Goal: Transaction & Acquisition: Purchase product/service

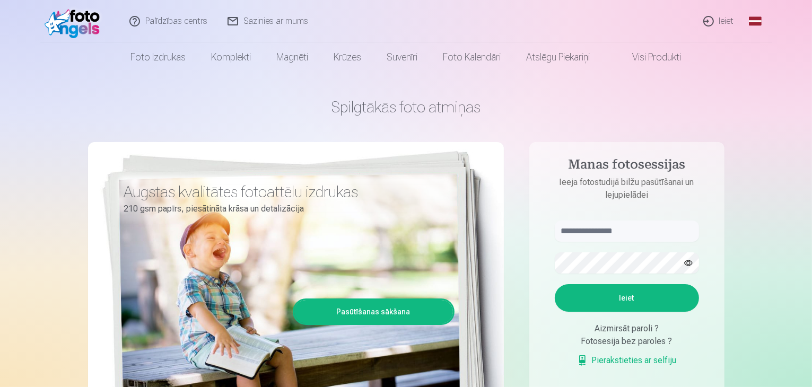
click at [728, 22] on link "Ieiet" at bounding box center [718, 21] width 51 height 42
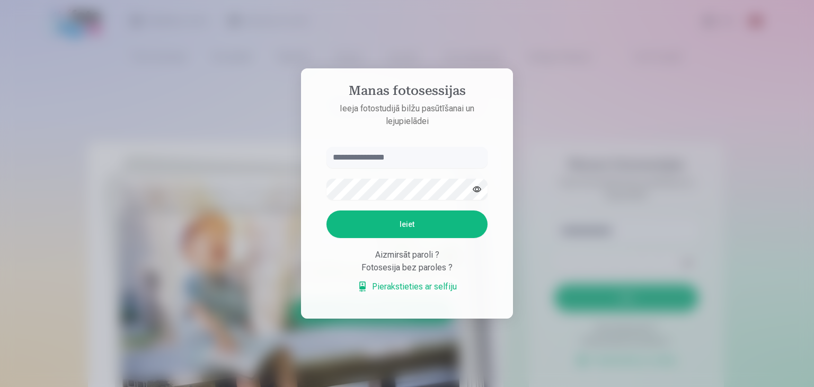
click at [385, 167] on input "text" at bounding box center [407, 157] width 161 height 21
type input "**********"
click at [476, 187] on button "button" at bounding box center [477, 189] width 20 height 20
click at [394, 231] on button "Ieiet" at bounding box center [407, 224] width 161 height 28
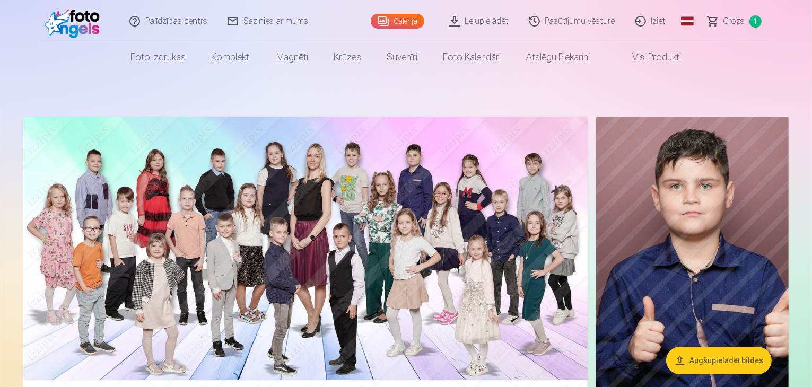
drag, startPoint x: 697, startPoint y: 86, endPoint x: 803, endPoint y: -21, distance: 150.3
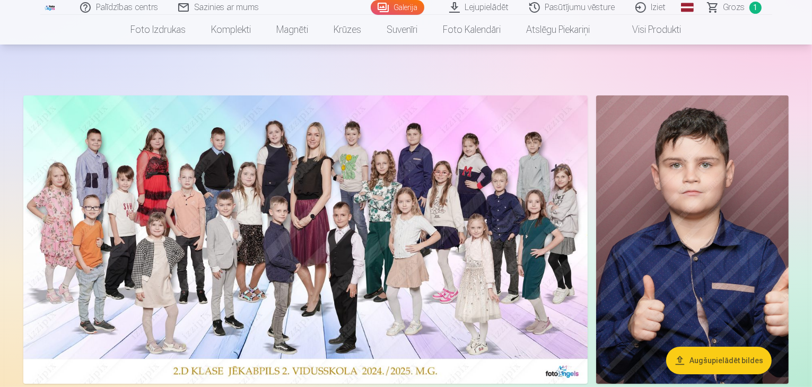
scroll to position [32, 0]
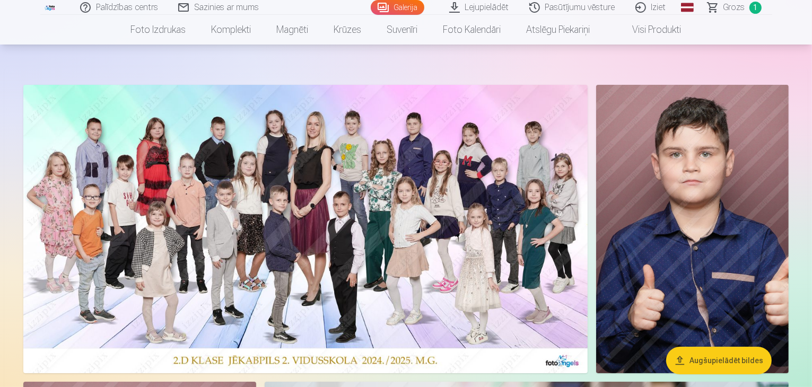
click at [477, 230] on img at bounding box center [305, 229] width 564 height 288
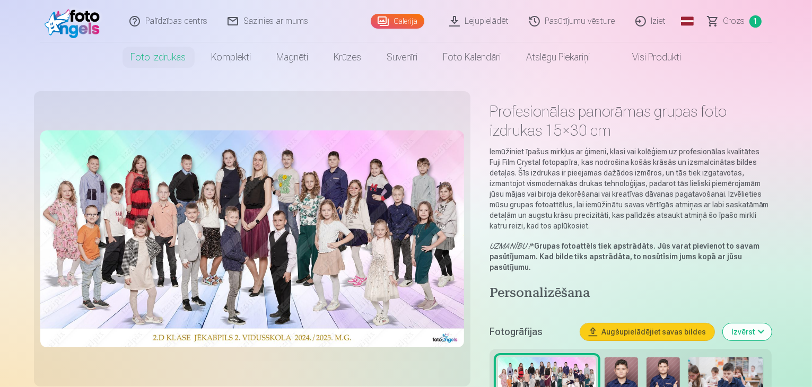
click at [808, 29] on header "Palīdzības centrs Sazinies ar mums Galerija Lejupielādēt Pasūtījumu vēsture Izi…" at bounding box center [406, 36] width 812 height 72
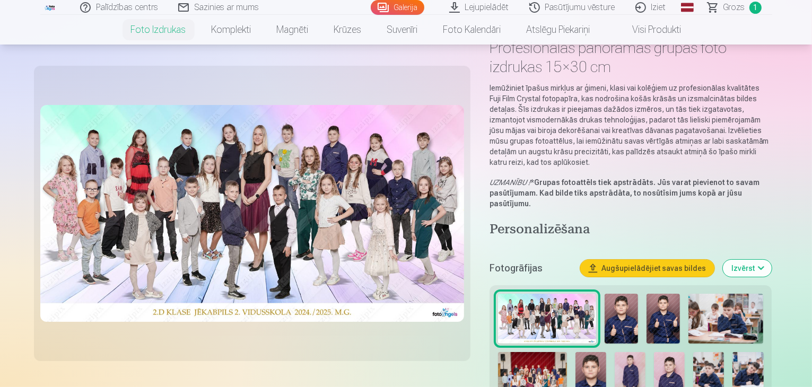
scroll to position [73, 0]
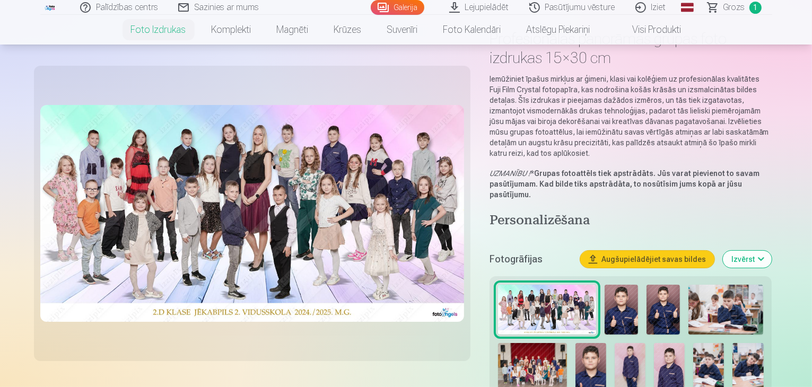
click at [739, 10] on span "Grozs" at bounding box center [734, 7] width 22 height 13
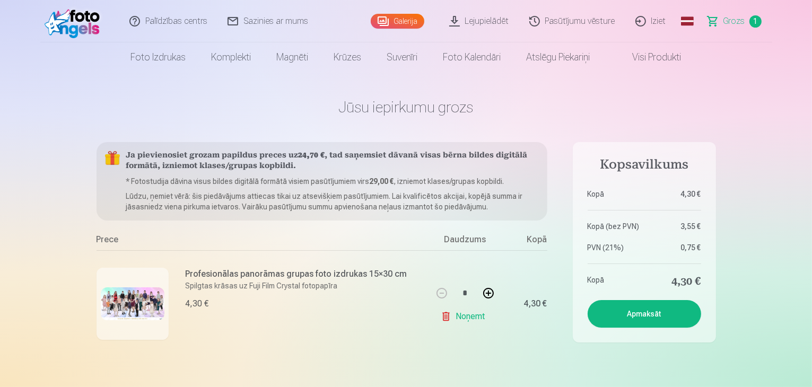
click at [406, 20] on link "Galerija" at bounding box center [398, 21] width 54 height 15
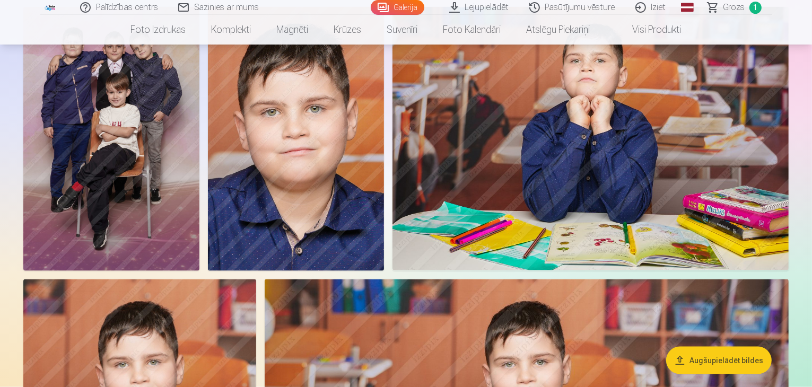
scroll to position [1269, 0]
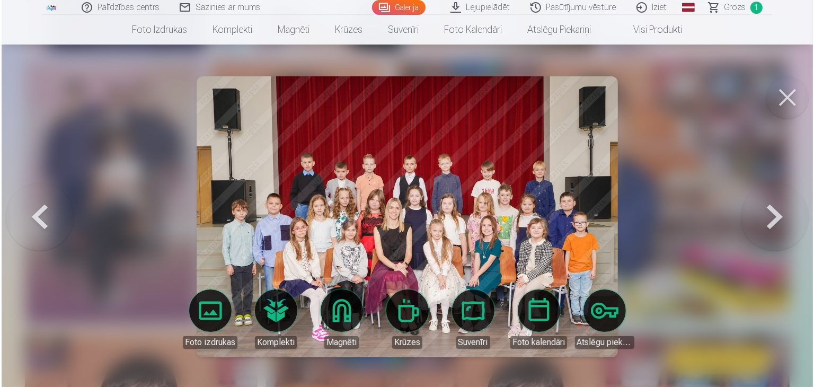
scroll to position [1272, 0]
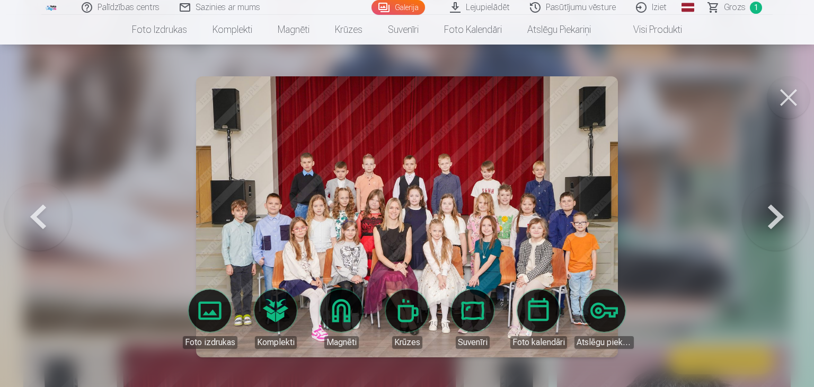
click at [787, 109] on button at bounding box center [789, 97] width 42 height 42
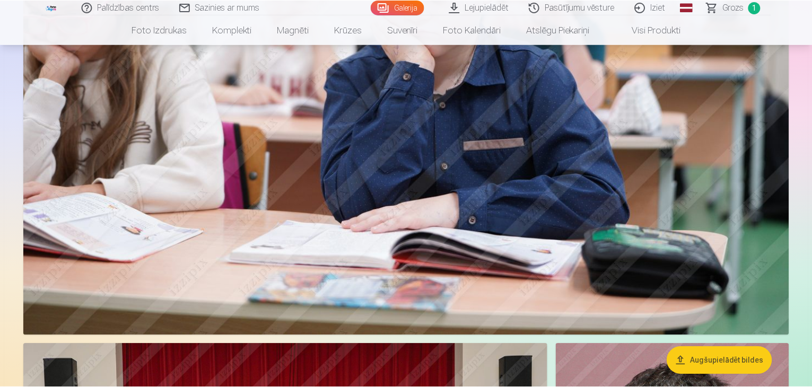
scroll to position [1269, 0]
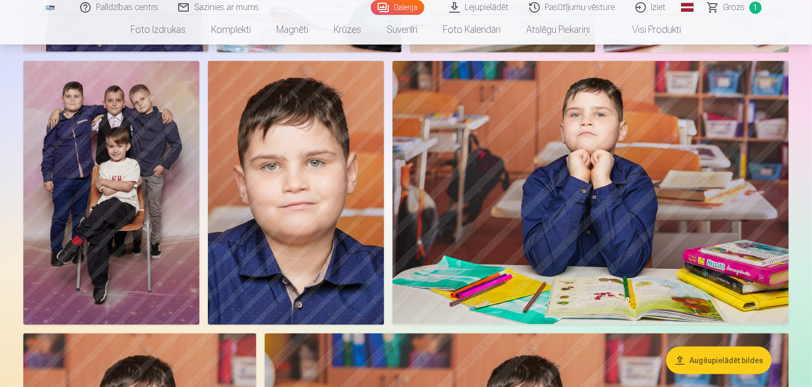
drag, startPoint x: 809, startPoint y: 64, endPoint x: 813, endPoint y: 80, distance: 15.9
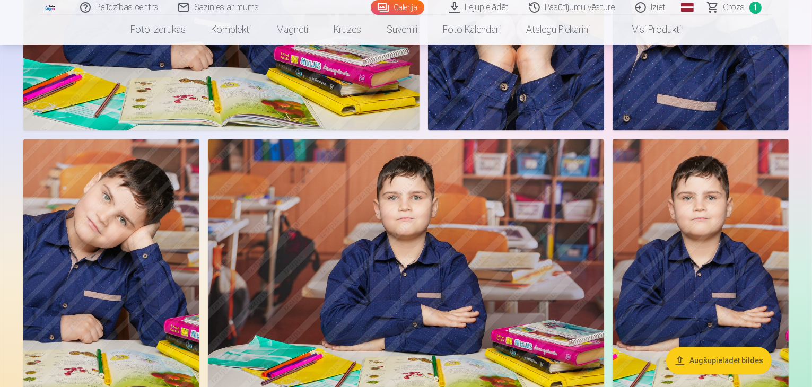
scroll to position [2324, 0]
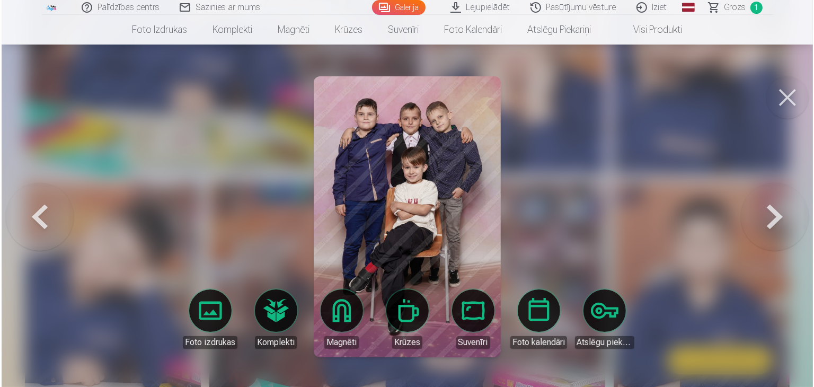
scroll to position [2330, 0]
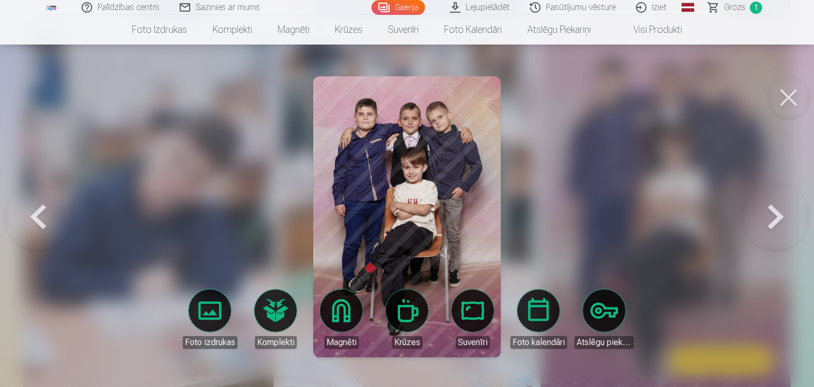
click at [793, 107] on button at bounding box center [789, 97] width 42 height 42
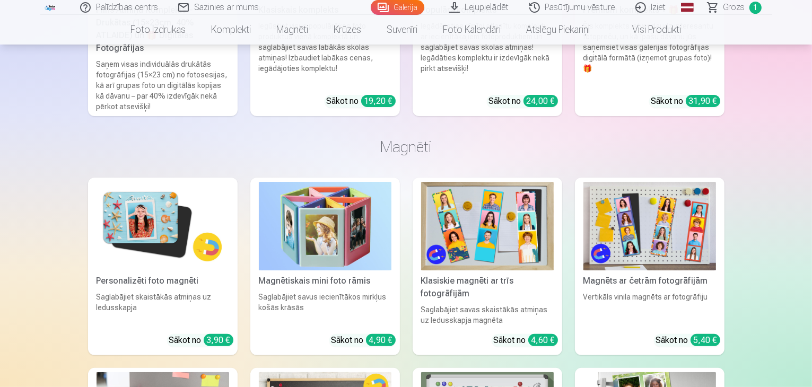
scroll to position [4293, 0]
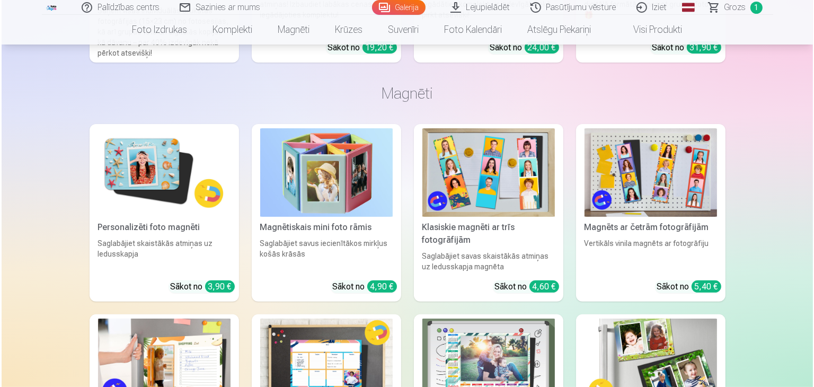
scroll to position [4307, 0]
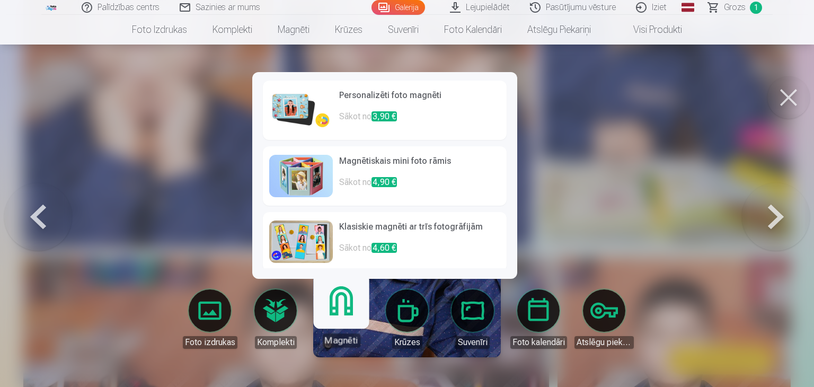
click at [341, 330] on link "Magnēti" at bounding box center [341, 314] width 65 height 65
click at [343, 295] on link "Magnēti" at bounding box center [341, 314] width 65 height 65
click at [406, 104] on h6 "Personalizēti foto magnēti" at bounding box center [419, 99] width 161 height 21
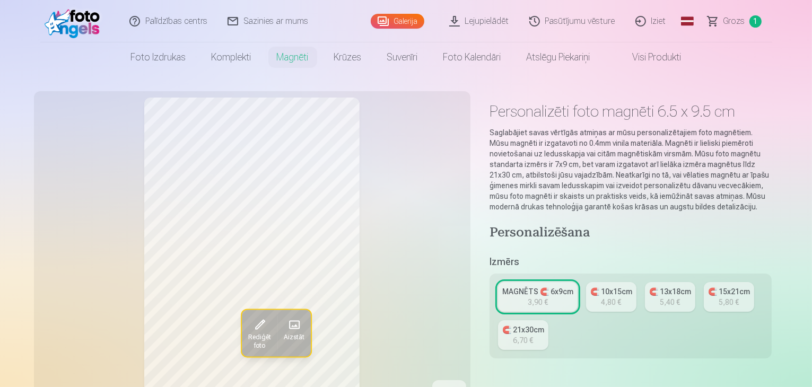
click at [568, 288] on link "MAGNĒTS 🧲 6x9cm 3,90 €" at bounding box center [538, 297] width 80 height 30
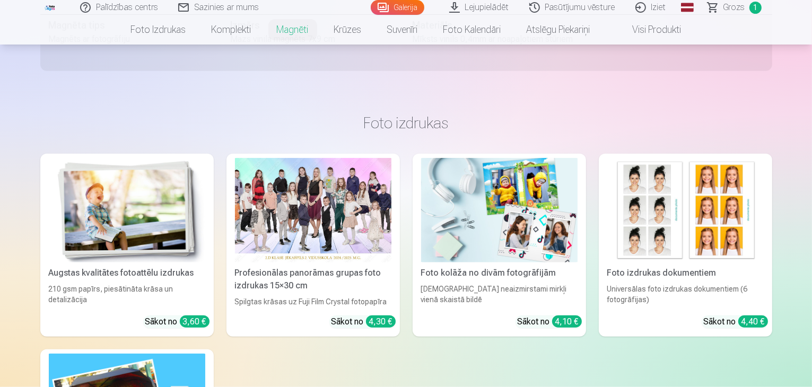
scroll to position [995, 0]
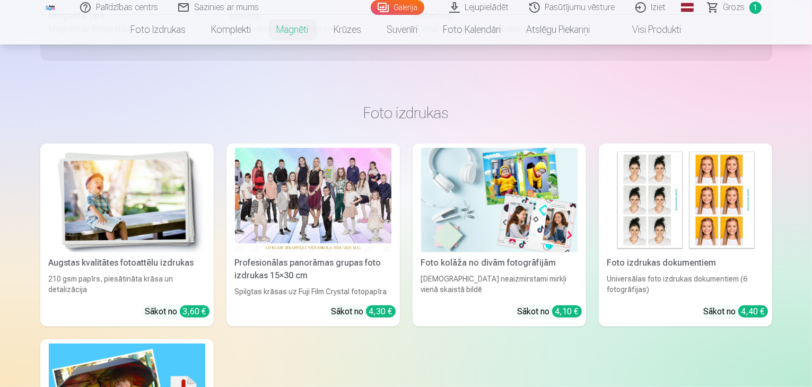
click at [343, 317] on link "Profesionālas panorāmas grupas foto izdrukas 15×30 cm Spilgtas krāsas uz Fuji F…" at bounding box center [312, 235] width 173 height 183
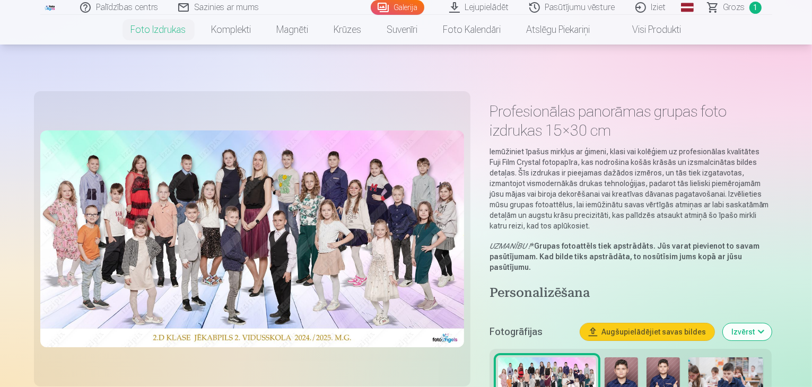
scroll to position [141, 0]
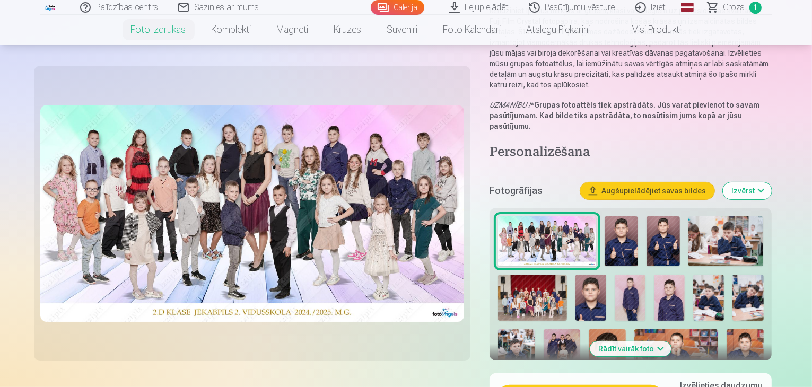
click at [771, 182] on button "Izvērst" at bounding box center [747, 190] width 49 height 17
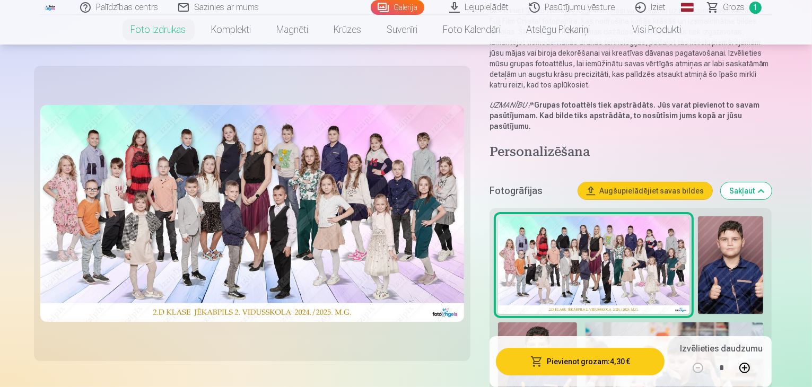
click at [771, 182] on button "Sakļaut" at bounding box center [745, 190] width 51 height 17
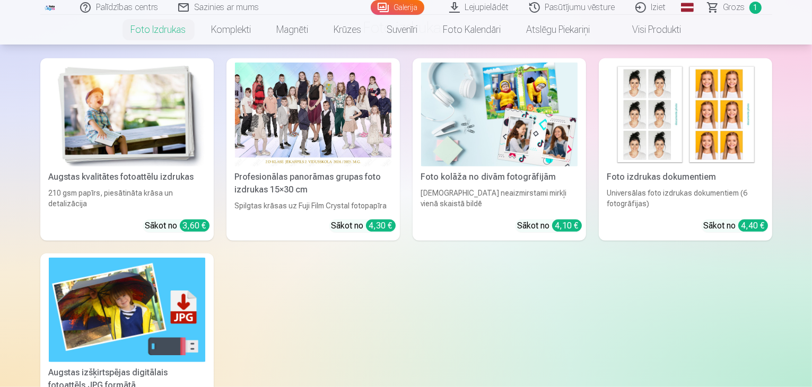
scroll to position [707, 0]
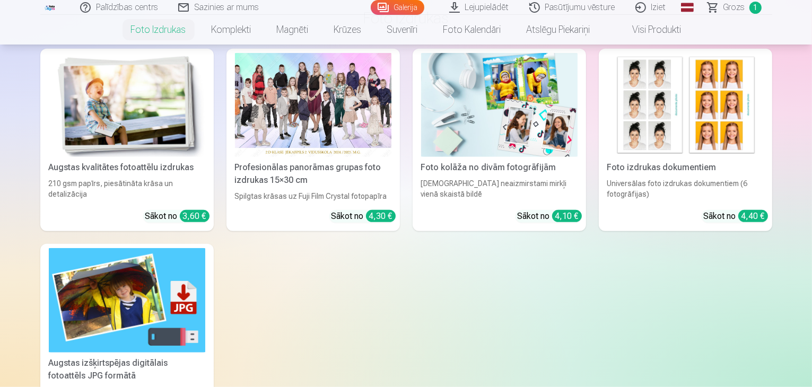
click at [734, 8] on span "Grozs" at bounding box center [734, 7] width 22 height 13
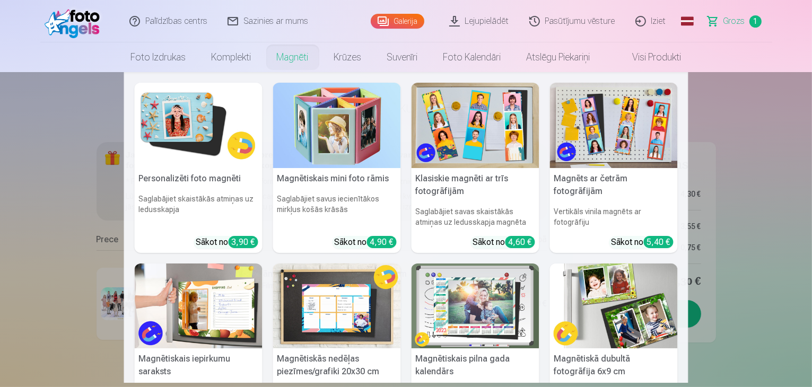
click at [178, 141] on img at bounding box center [199, 125] width 128 height 85
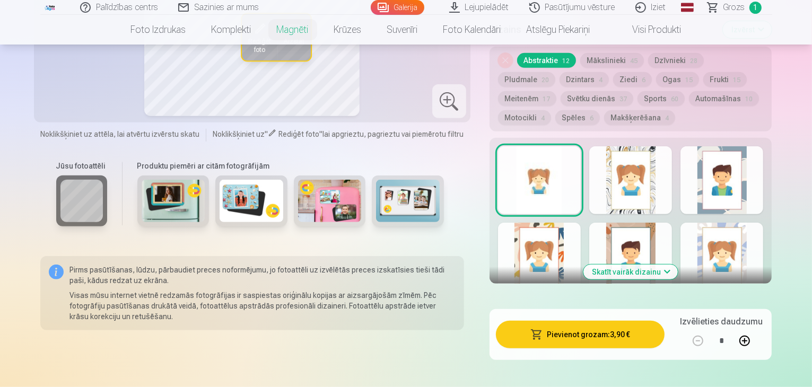
scroll to position [555, 0]
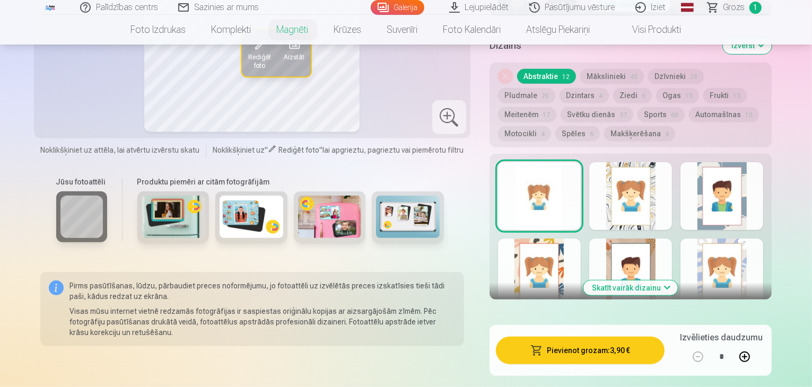
click at [743, 198] on div at bounding box center [721, 196] width 83 height 68
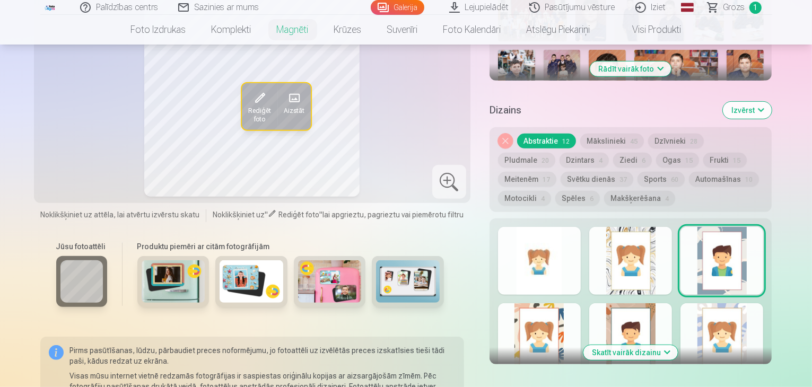
scroll to position [535, 0]
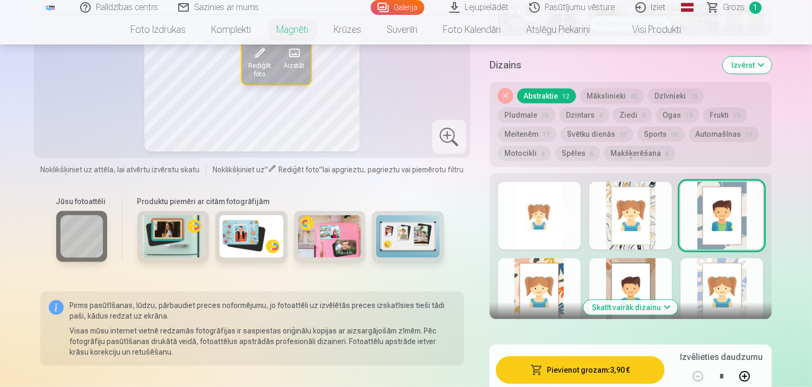
click at [661, 273] on div at bounding box center [630, 292] width 83 height 68
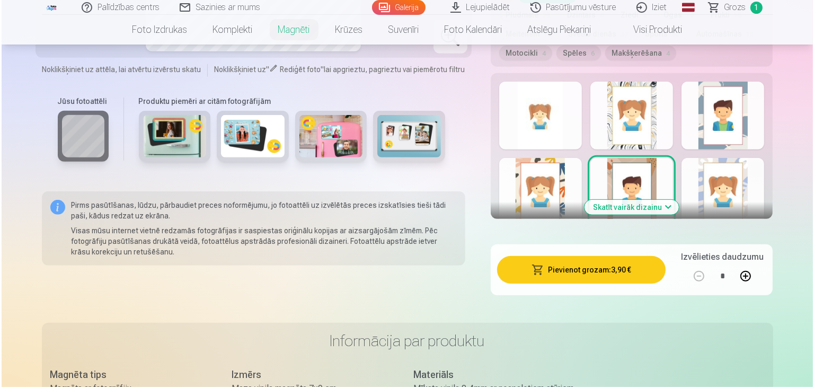
scroll to position [610, 0]
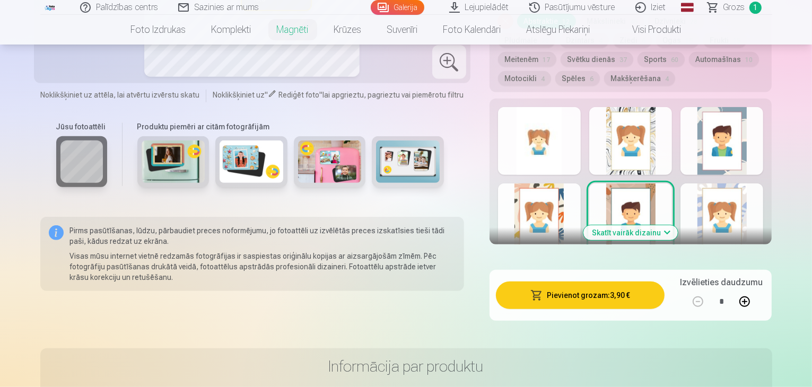
click at [599, 293] on button "Pievienot grozam : 3,90 €" at bounding box center [580, 296] width 169 height 28
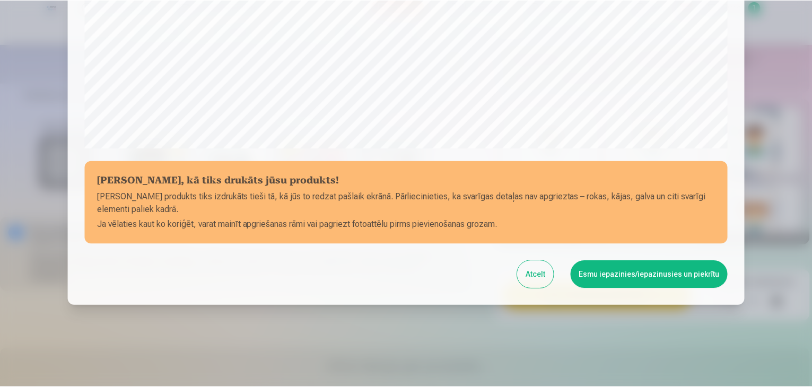
scroll to position [376, 0]
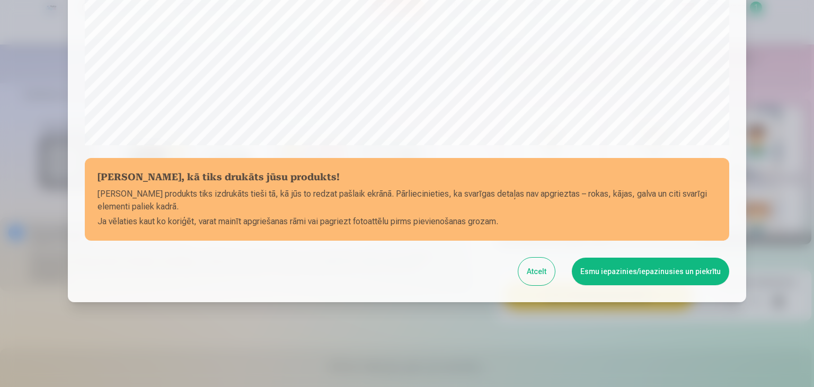
drag, startPoint x: 805, startPoint y: 239, endPoint x: 805, endPoint y: 49, distance: 189.8
click at [805, 49] on div at bounding box center [407, 193] width 814 height 387
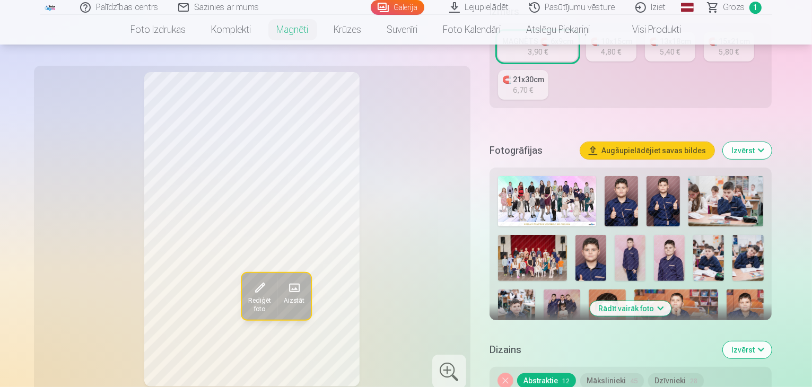
scroll to position [85, 0]
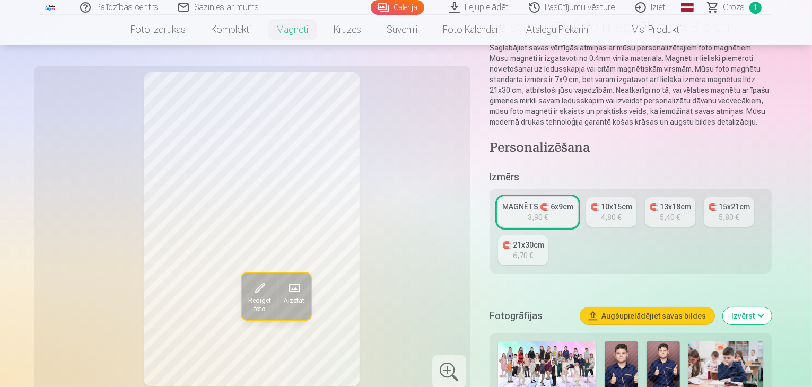
click at [458, 373] on div at bounding box center [449, 372] width 34 height 34
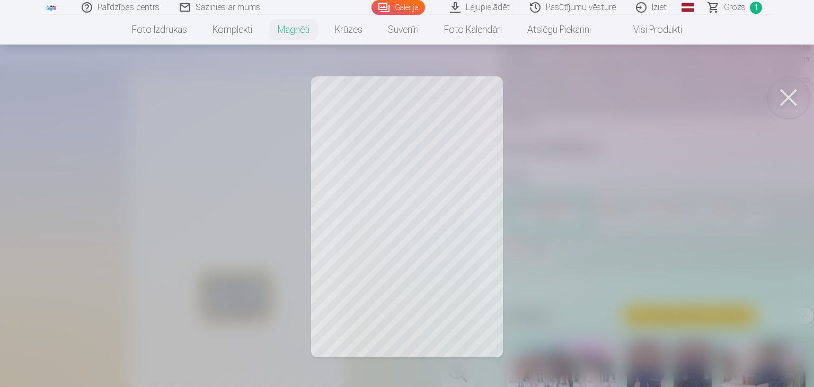
click at [802, 103] on button at bounding box center [789, 97] width 42 height 42
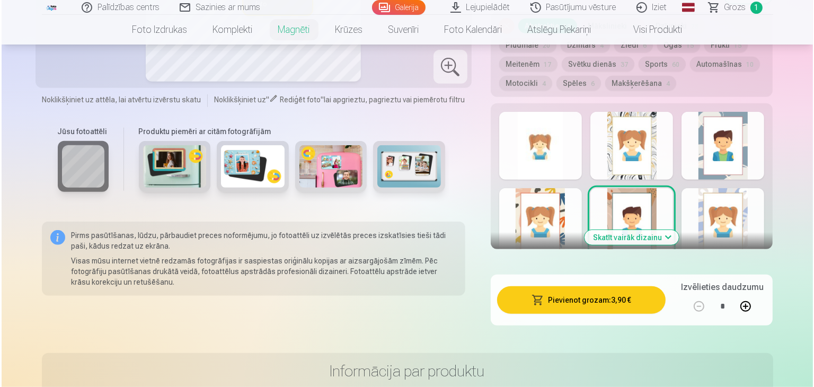
scroll to position [655, 0]
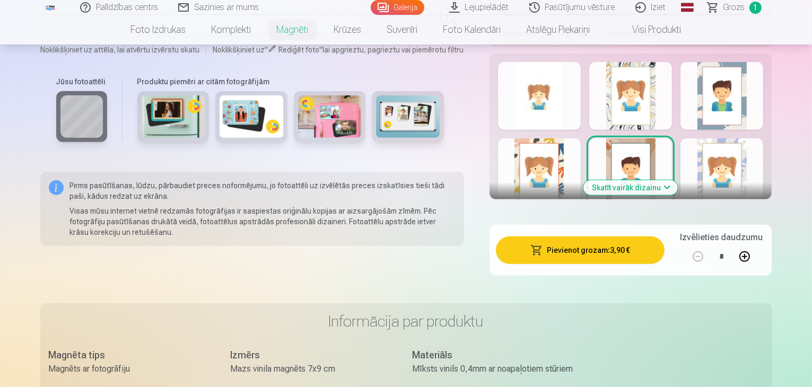
click at [560, 251] on button "Pievienot grozam : 3,90 €" at bounding box center [580, 250] width 169 height 28
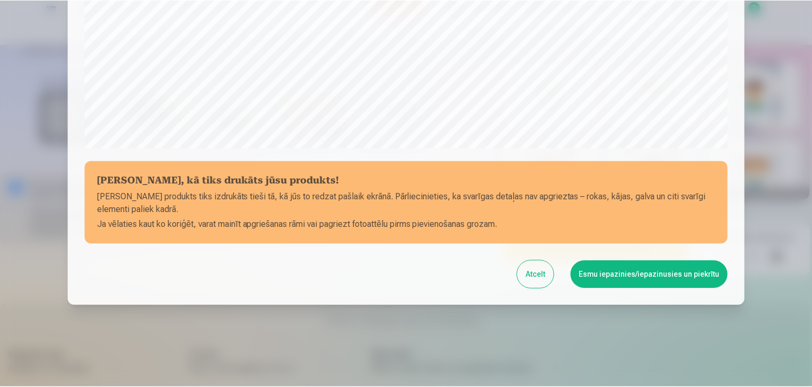
scroll to position [376, 0]
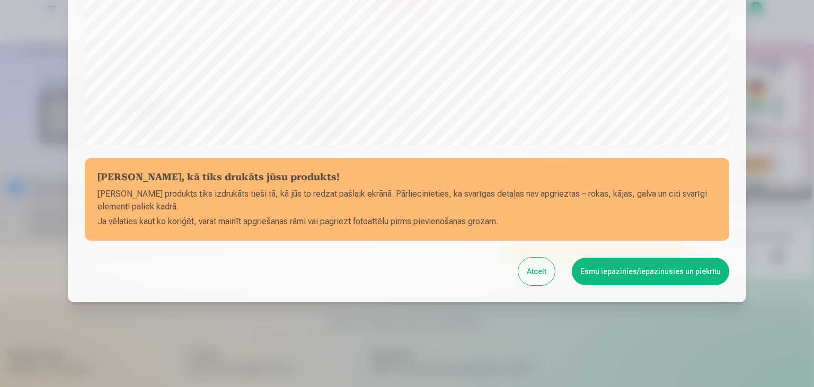
click at [616, 276] on button "Esmu iepazinies/iepazinusies un piekrītu" at bounding box center [650, 272] width 157 height 28
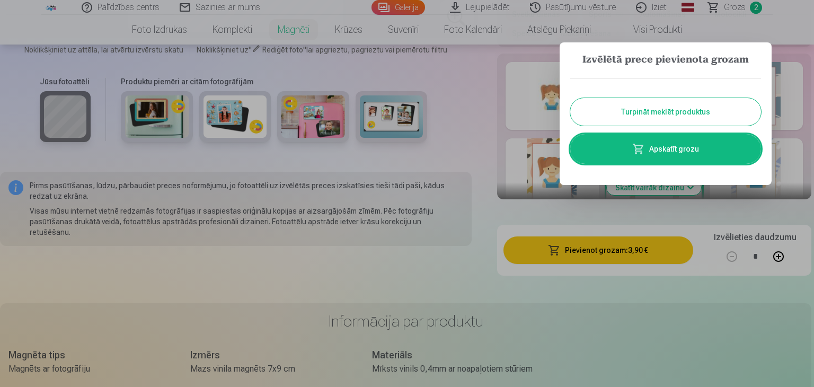
click at [671, 153] on link "Apskatīt grozu" at bounding box center [665, 149] width 191 height 30
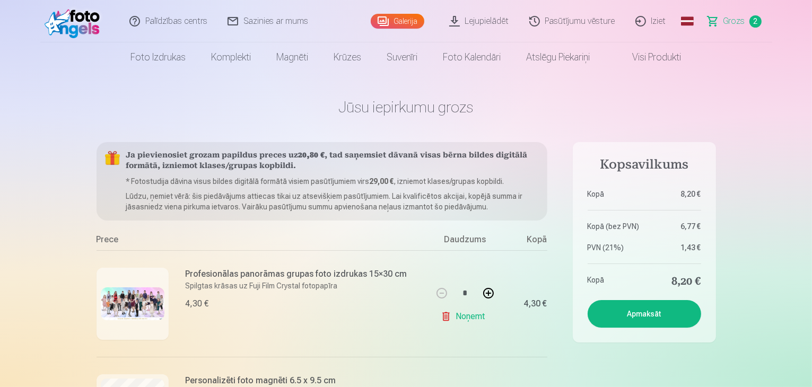
click at [407, 22] on link "Galerija" at bounding box center [398, 21] width 54 height 15
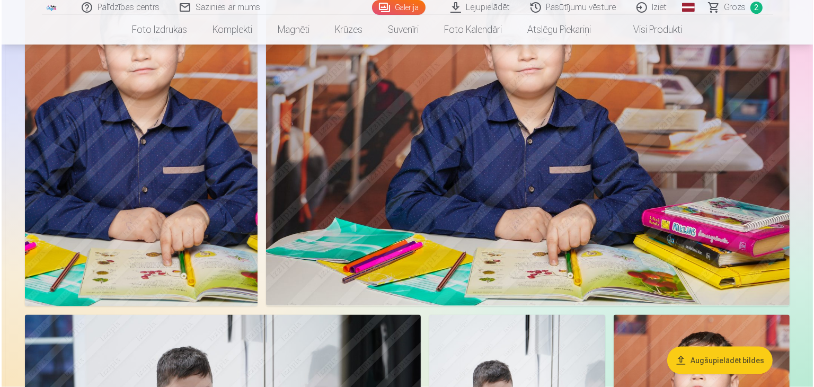
scroll to position [1710, 0]
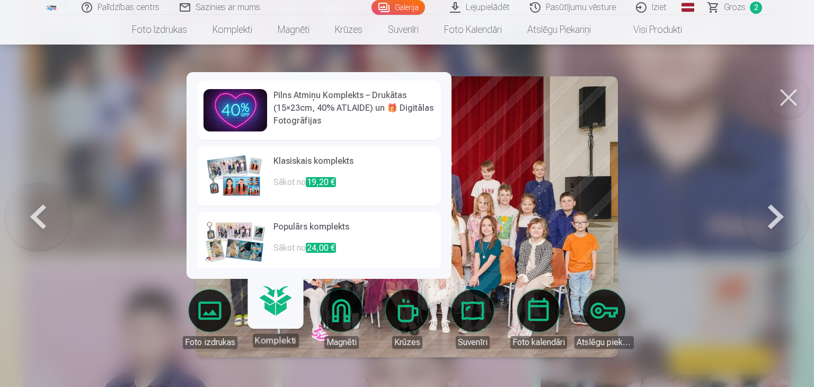
click at [268, 331] on link "Komplekti" at bounding box center [275, 314] width 65 height 65
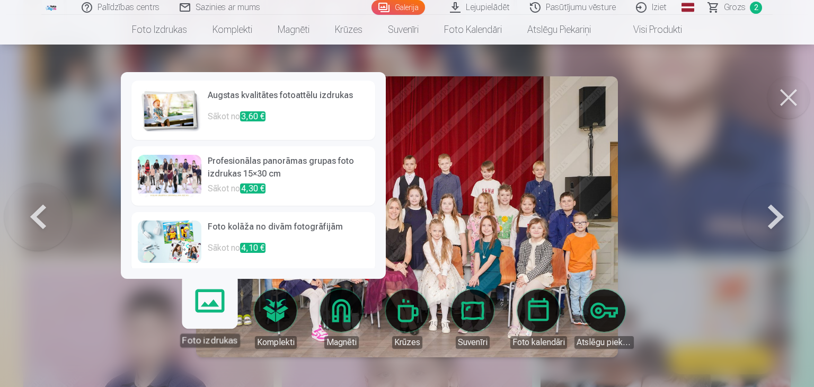
click at [217, 330] on link "Foto izdrukas" at bounding box center [209, 314] width 65 height 65
click at [221, 315] on link "Foto izdrukas" at bounding box center [209, 314] width 65 height 65
click at [216, 344] on div "Foto izdrukas" at bounding box center [210, 340] width 60 height 14
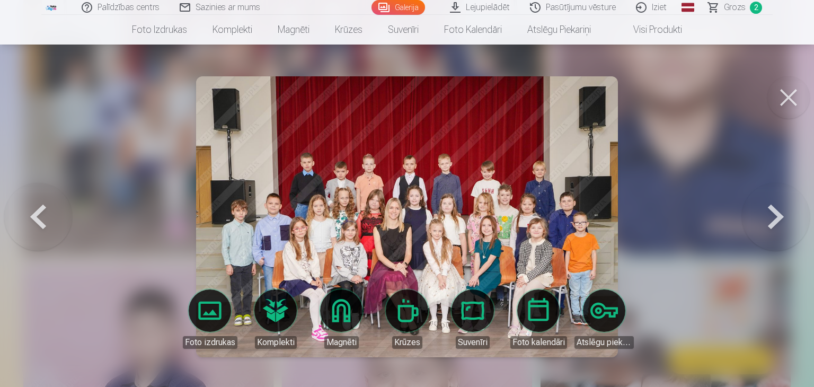
click at [801, 154] on div at bounding box center [407, 193] width 814 height 387
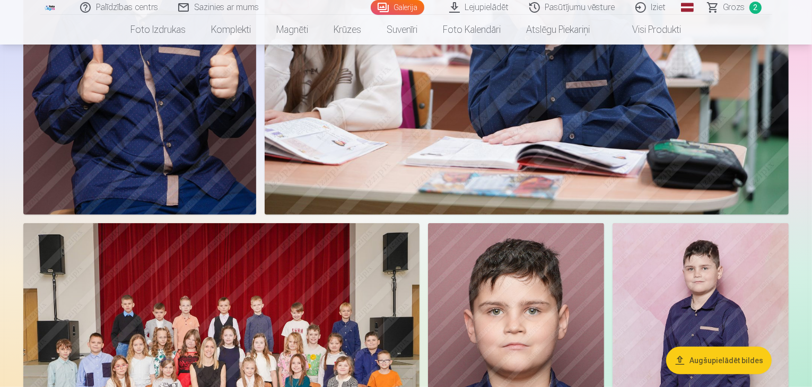
scroll to position [0, 0]
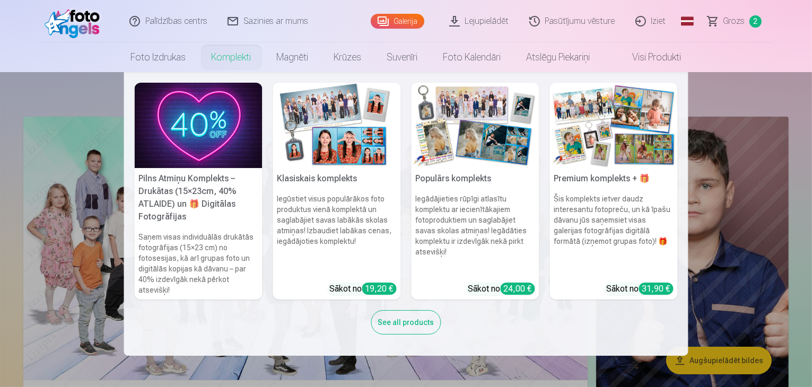
click at [206, 141] on img at bounding box center [199, 125] width 128 height 85
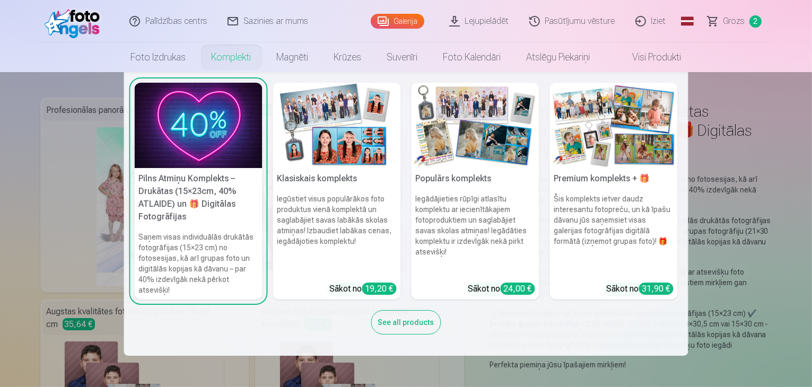
click at [471, 113] on img at bounding box center [475, 125] width 128 height 85
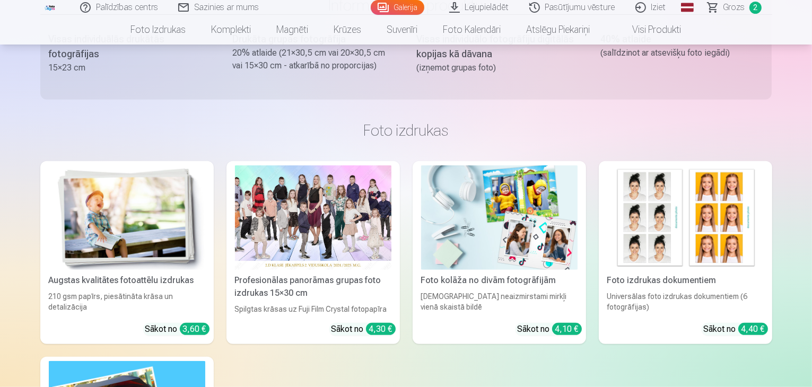
scroll to position [691, 0]
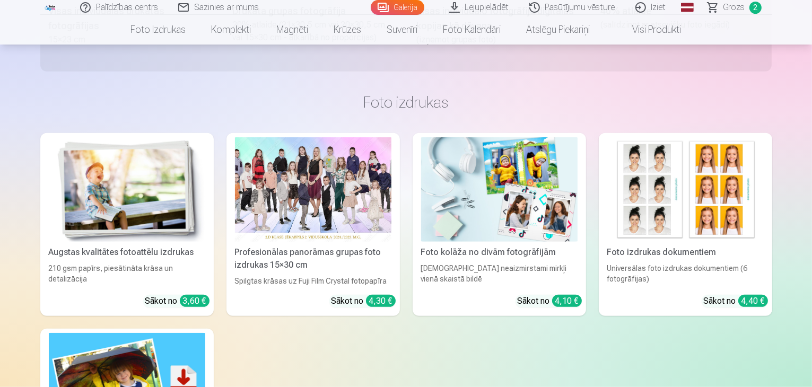
click at [107, 150] on img at bounding box center [127, 189] width 156 height 104
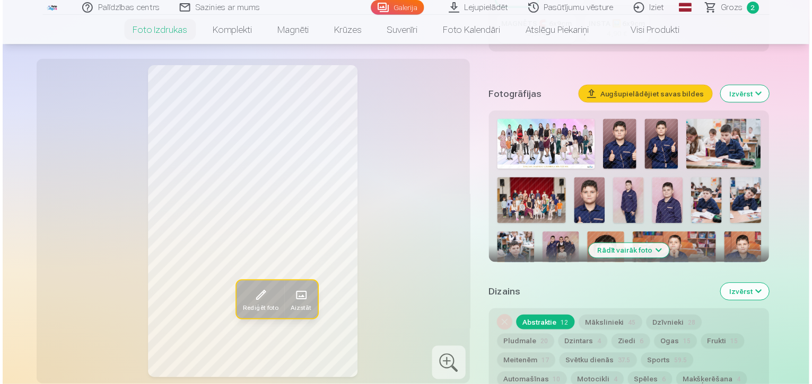
scroll to position [355, 0]
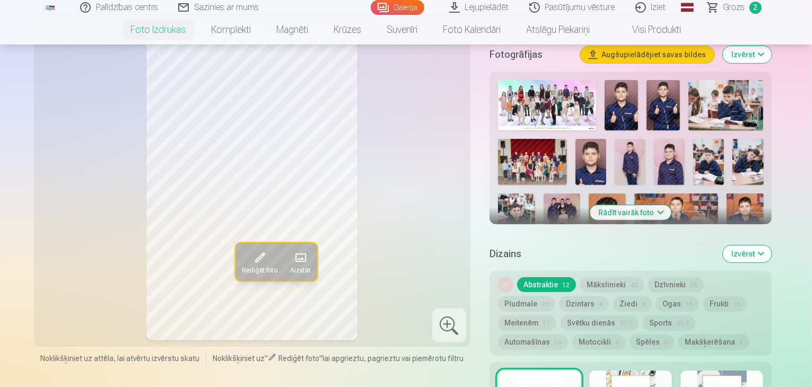
click at [522, 80] on img at bounding box center [547, 105] width 98 height 50
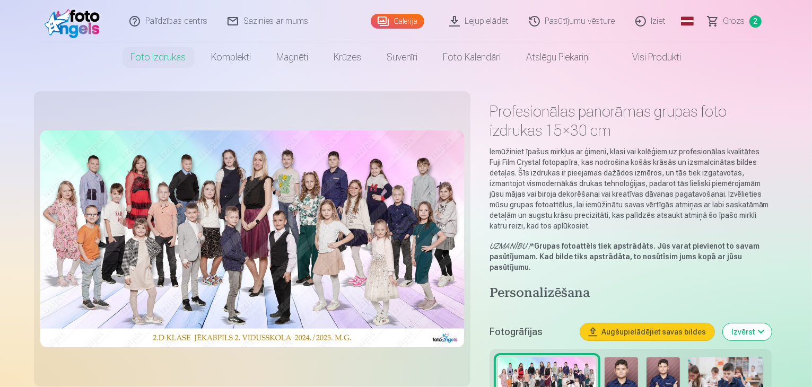
click at [82, 30] on img at bounding box center [75, 21] width 61 height 34
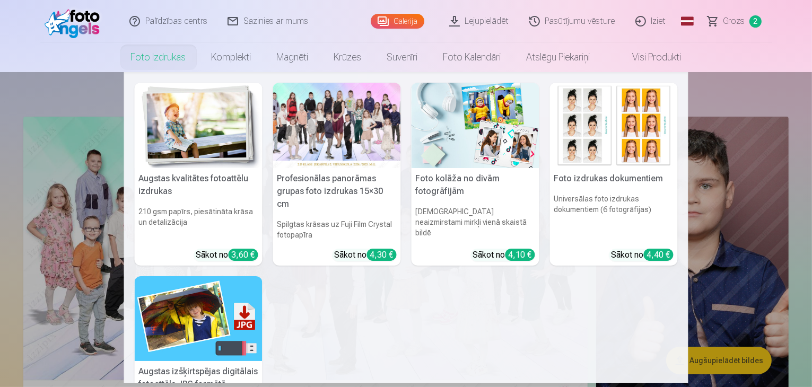
click at [201, 151] on img at bounding box center [199, 125] width 128 height 85
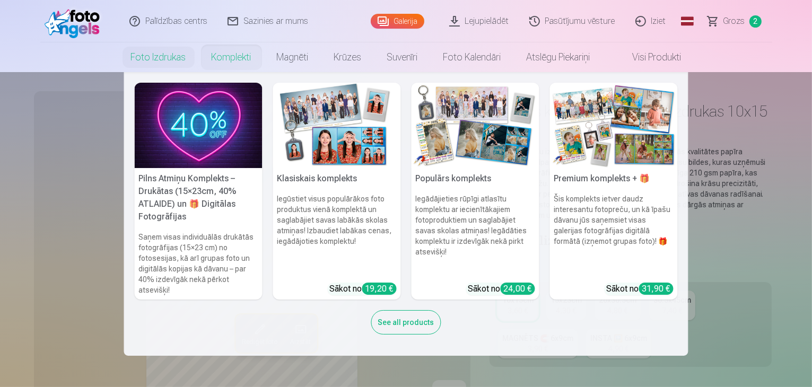
click at [235, 63] on link "Komplekti" at bounding box center [231, 57] width 65 height 30
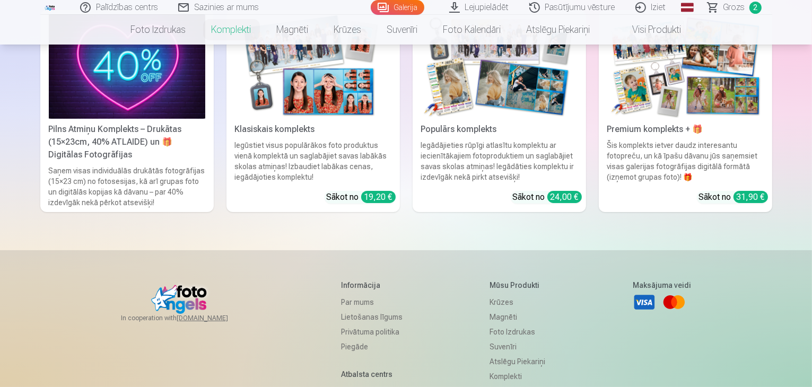
scroll to position [173, 0]
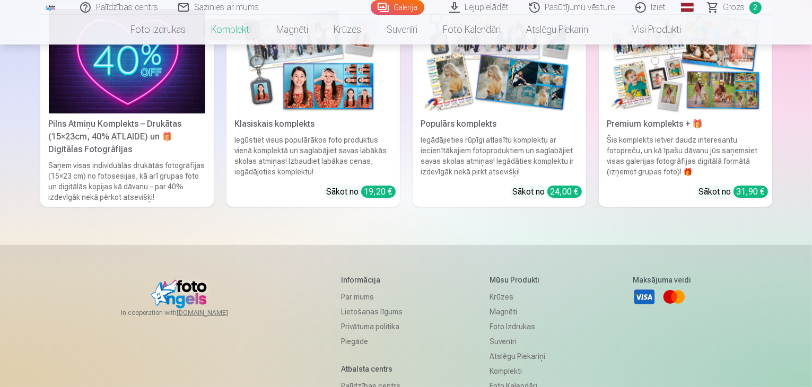
click at [676, 113] on img at bounding box center [685, 61] width 156 height 104
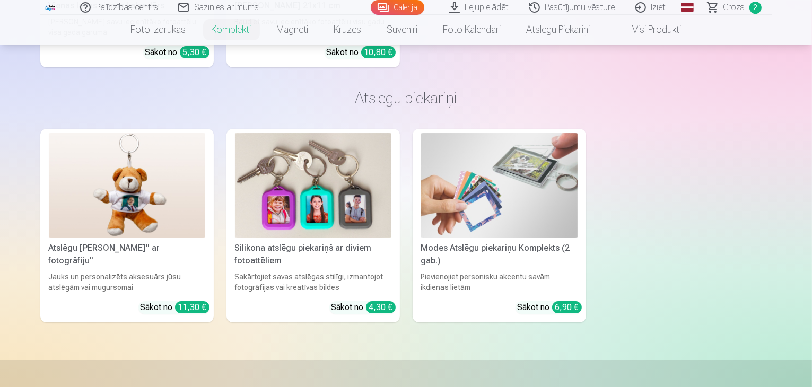
scroll to position [3731, 0]
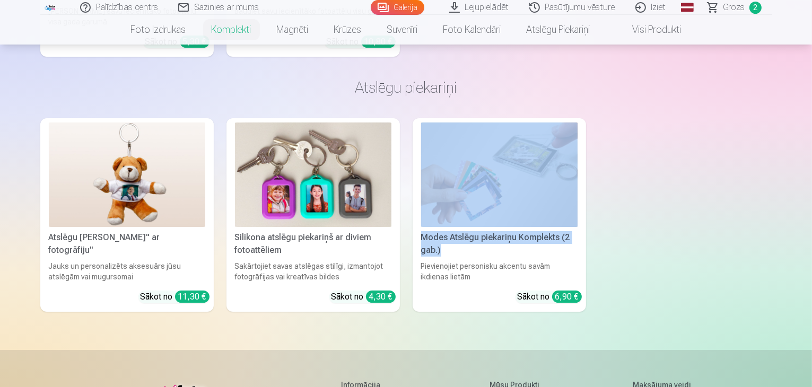
drag, startPoint x: 793, startPoint y: 329, endPoint x: 794, endPoint y: 359, distance: 30.3
click at [772, 312] on div "Atslēgu piekariņš Lācītis" ar fotogrāfiju" Jauks un personalizēts aksesuārs jūs…" at bounding box center [406, 215] width 732 height 194
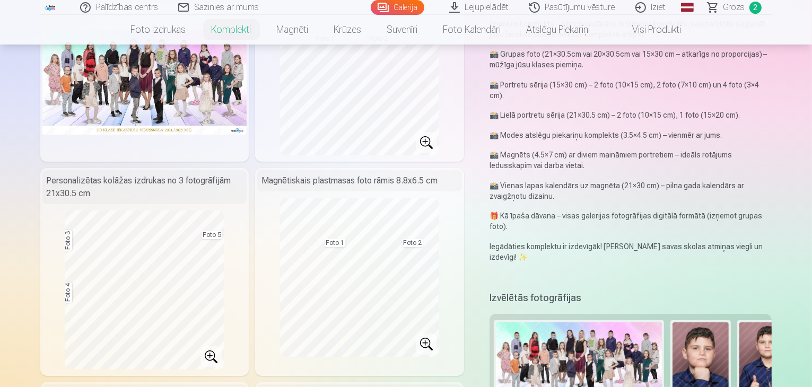
scroll to position [0, 0]
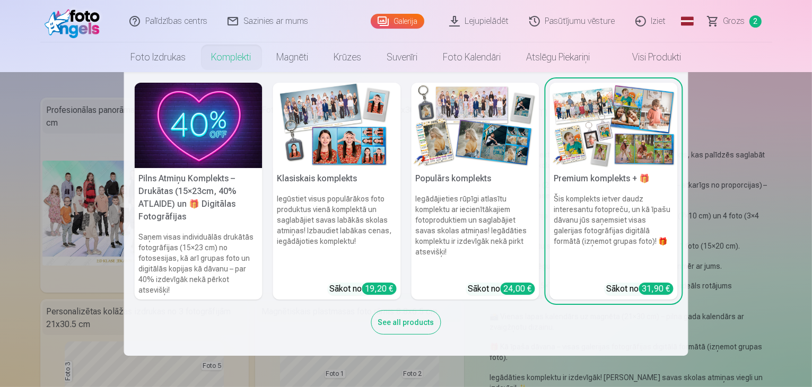
click at [393, 325] on div "See all products" at bounding box center [406, 322] width 70 height 24
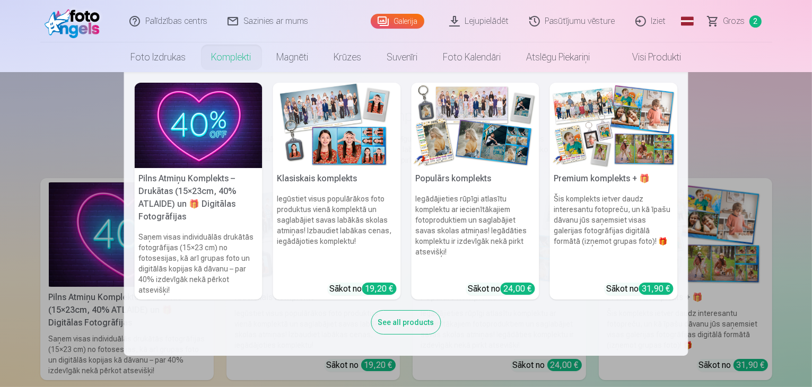
click at [208, 128] on img at bounding box center [199, 125] width 128 height 85
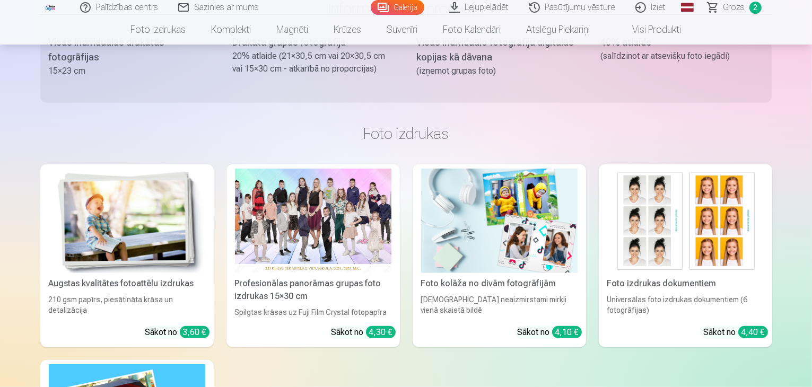
scroll to position [676, 0]
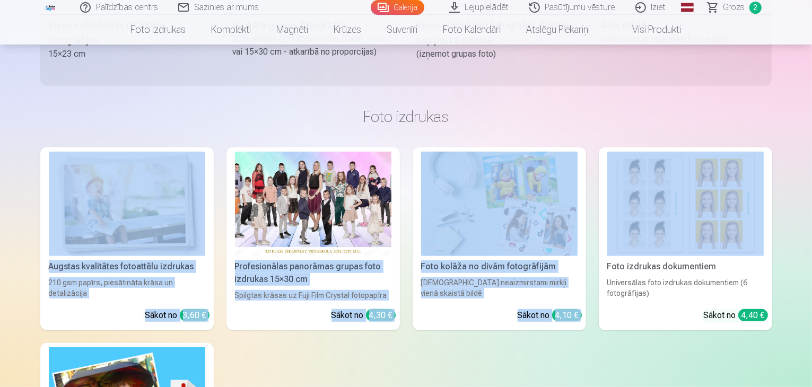
drag, startPoint x: 807, startPoint y: 93, endPoint x: 809, endPoint y: 57, distance: 36.1
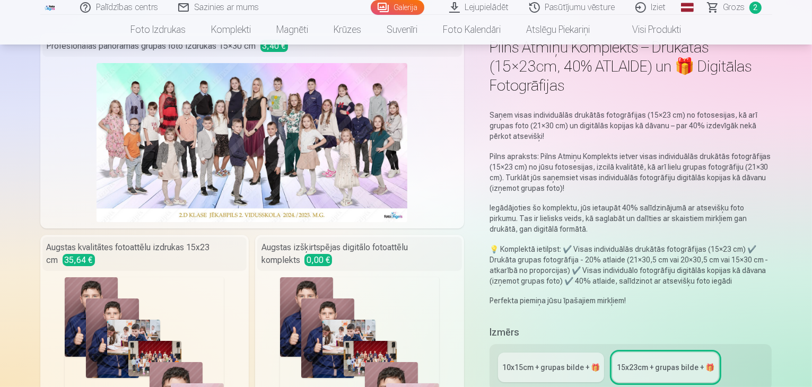
scroll to position [0, 0]
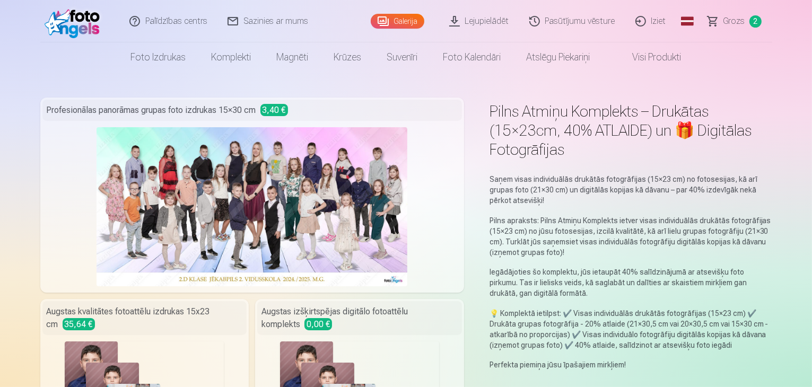
click at [749, 17] on link "Grozs 2" at bounding box center [735, 21] width 74 height 42
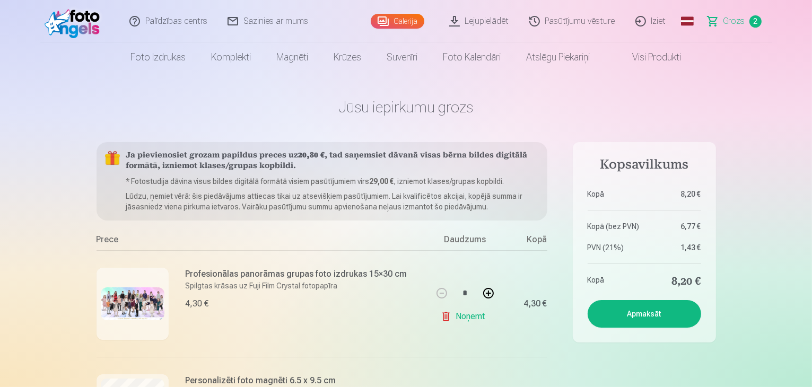
click at [390, 20] on link "Galerija" at bounding box center [398, 21] width 54 height 15
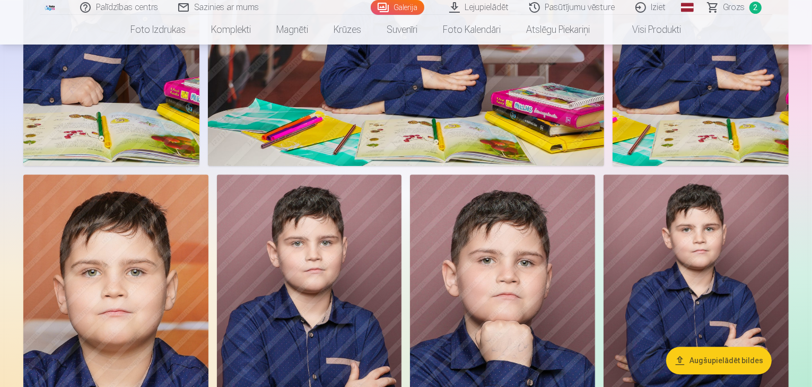
scroll to position [2216, 0]
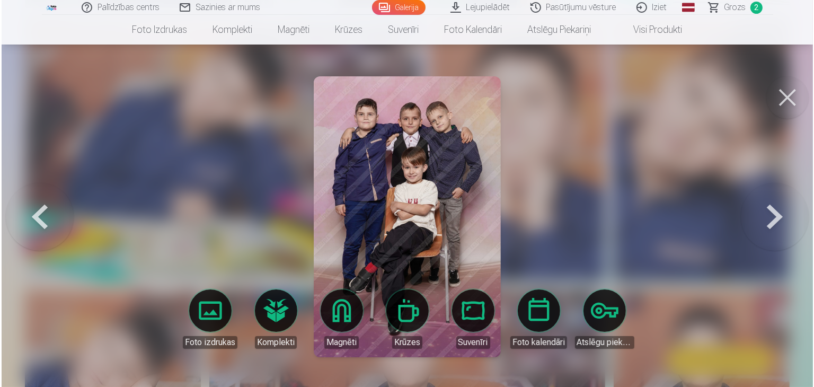
scroll to position [2222, 0]
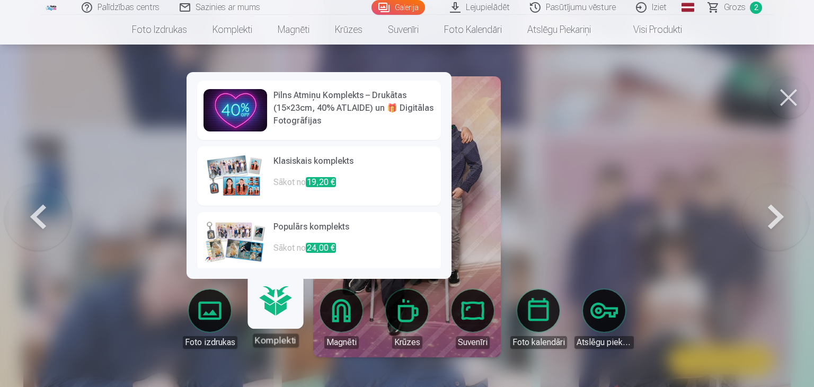
click at [285, 309] on link "Komplekti" at bounding box center [275, 314] width 65 height 65
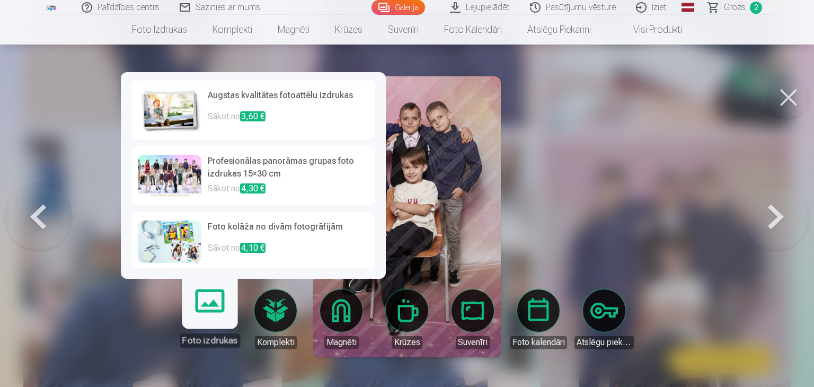
click at [195, 318] on link "Foto izdrukas" at bounding box center [209, 314] width 65 height 65
click at [174, 121] on img at bounding box center [170, 110] width 64 height 42
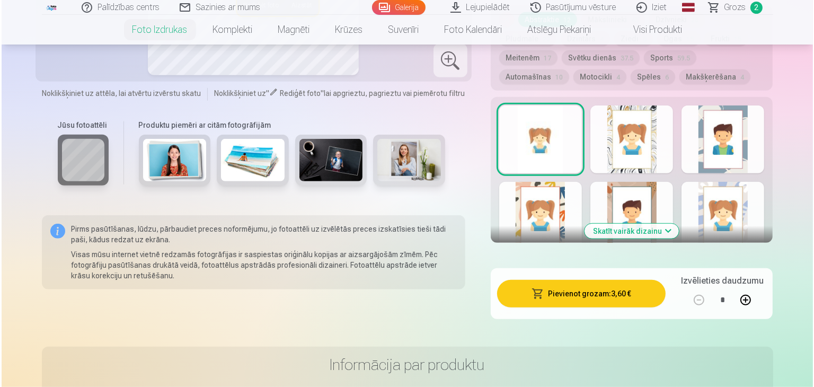
scroll to position [636, 0]
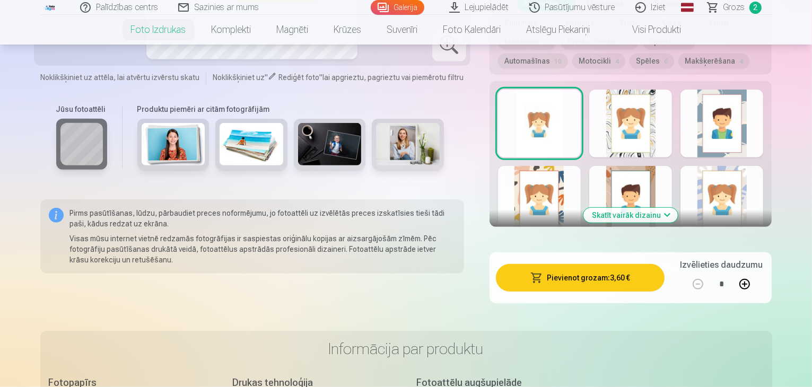
click at [575, 264] on button "Pievienot grozam : 3,60 €" at bounding box center [580, 278] width 169 height 28
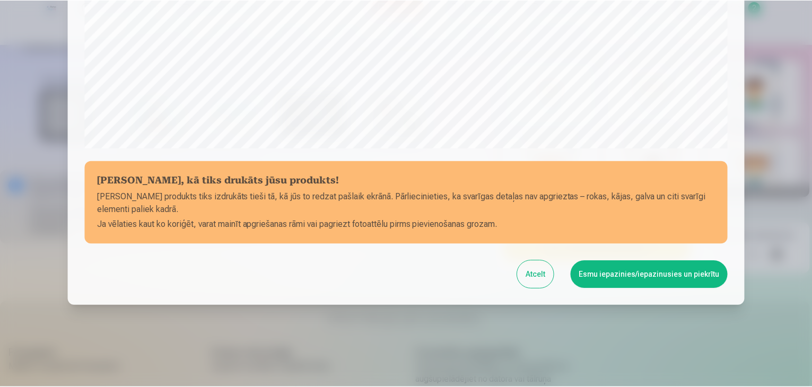
scroll to position [376, 0]
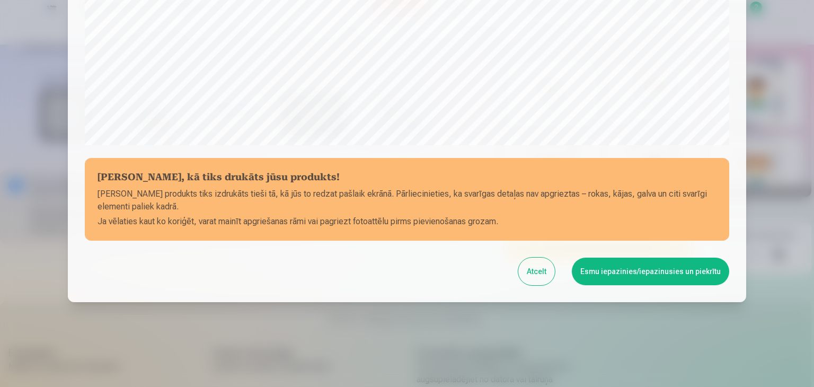
click at [614, 271] on button "Esmu iepazinies/iepazinusies un piekrītu" at bounding box center [650, 272] width 157 height 28
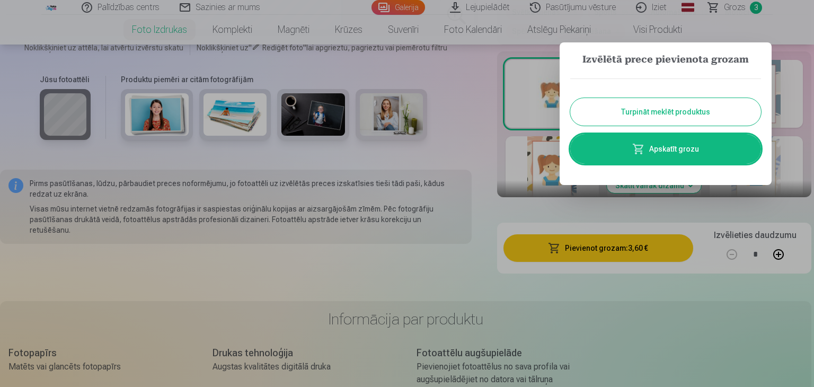
click at [715, 119] on button "Turpināt meklēt produktus" at bounding box center [665, 112] width 191 height 28
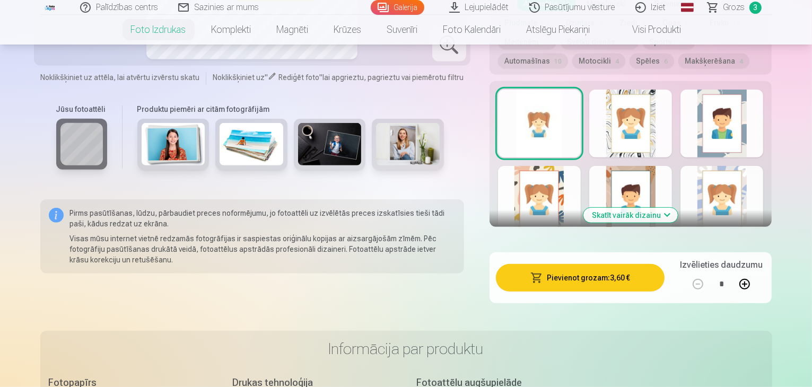
click at [755, 11] on span "3" at bounding box center [755, 8] width 12 height 12
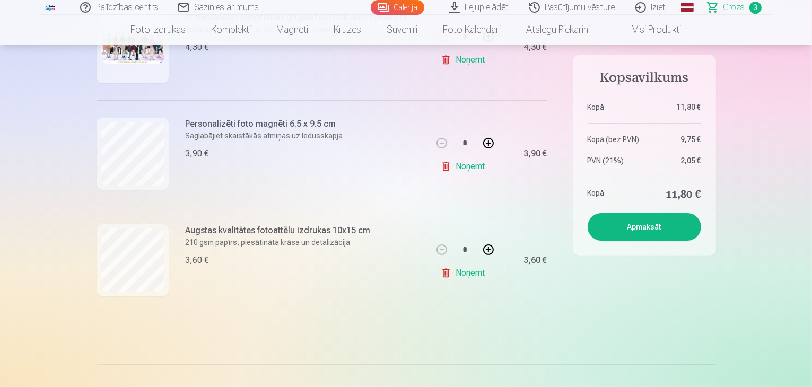
scroll to position [269, 0]
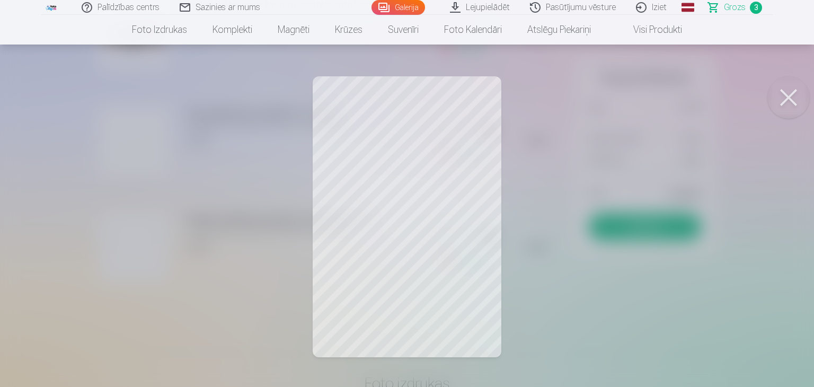
click at [799, 106] on button at bounding box center [789, 97] width 42 height 42
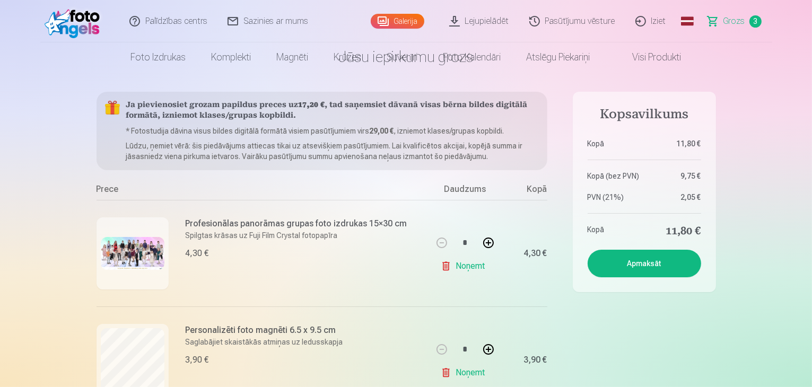
scroll to position [0, 0]
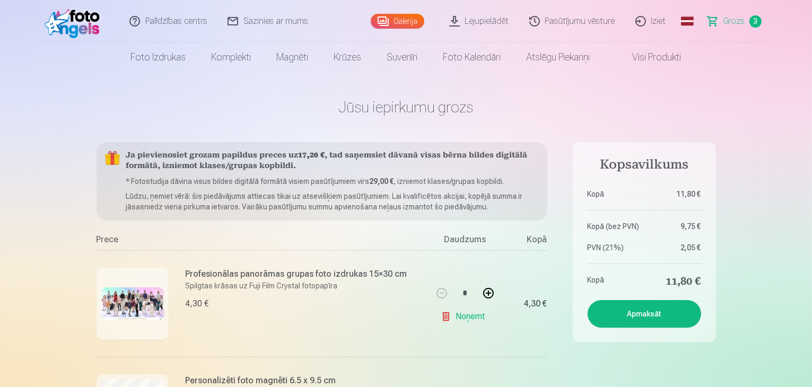
click at [396, 20] on link "Galerija" at bounding box center [398, 21] width 54 height 15
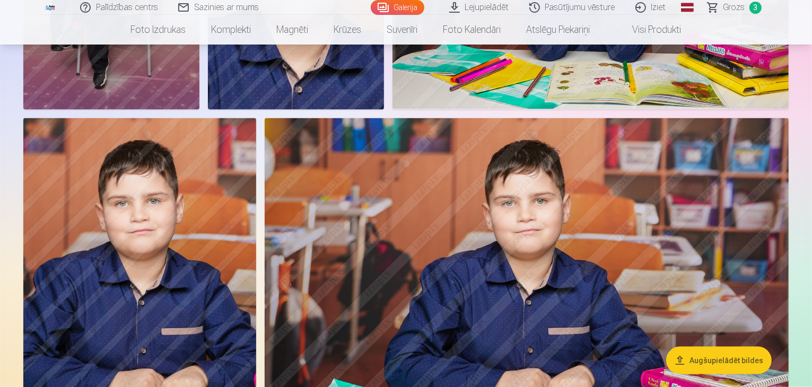
scroll to position [1442, 0]
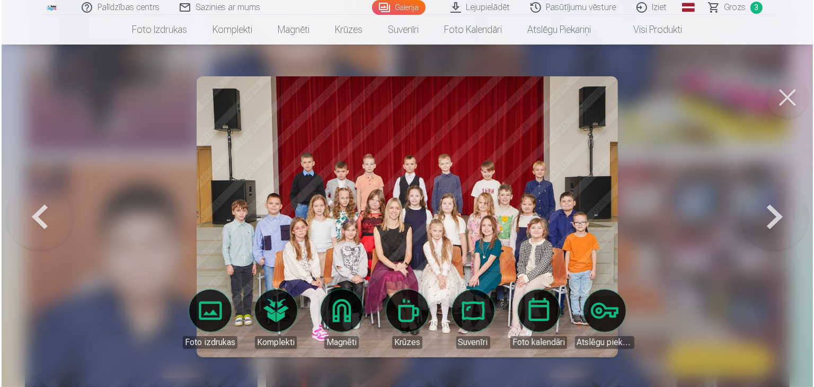
scroll to position [1445, 0]
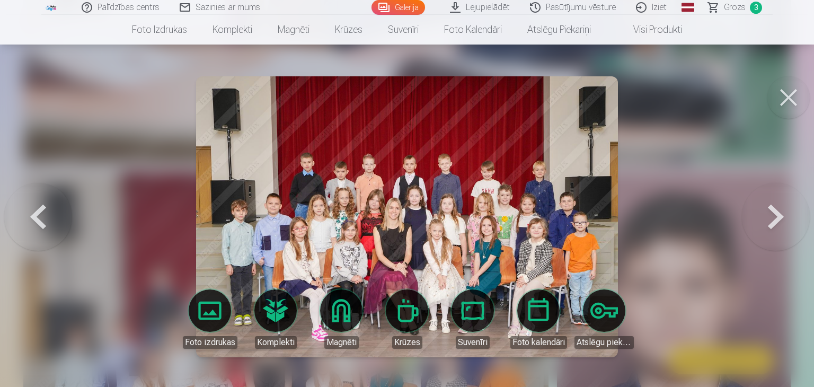
click at [206, 317] on link "Foto izdrukas" at bounding box center [209, 318] width 59 height 59
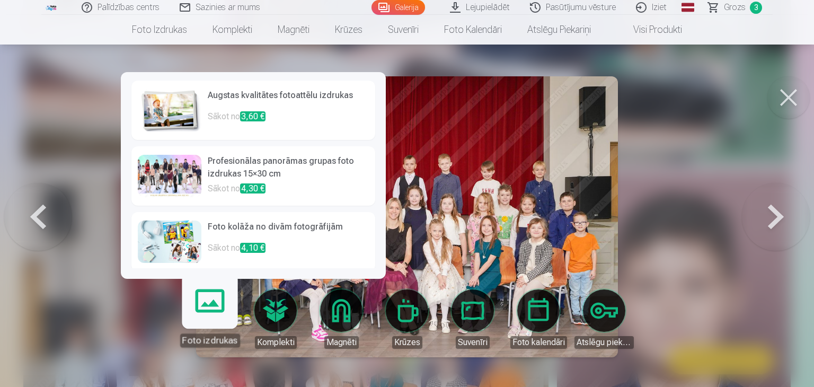
click at [219, 108] on h6 "Augstas kvalitātes fotoattēlu izdrukas" at bounding box center [288, 99] width 161 height 21
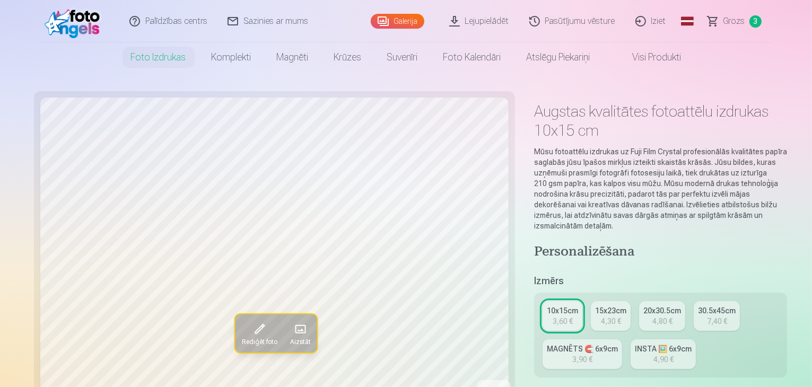
click at [643, 301] on link "20x30.5cm 4,80 €" at bounding box center [662, 316] width 46 height 30
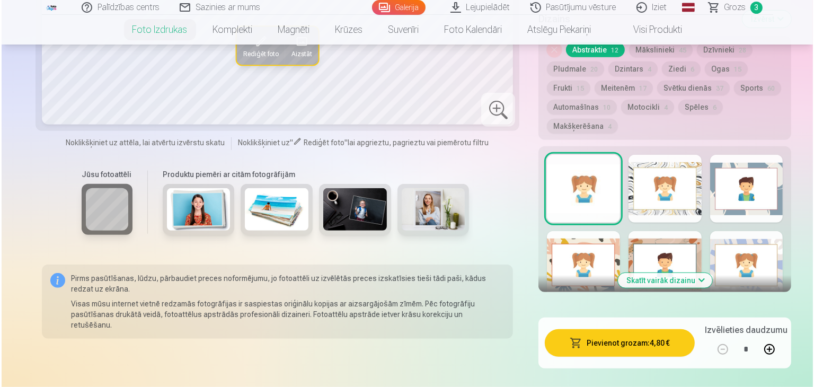
scroll to position [595, 0]
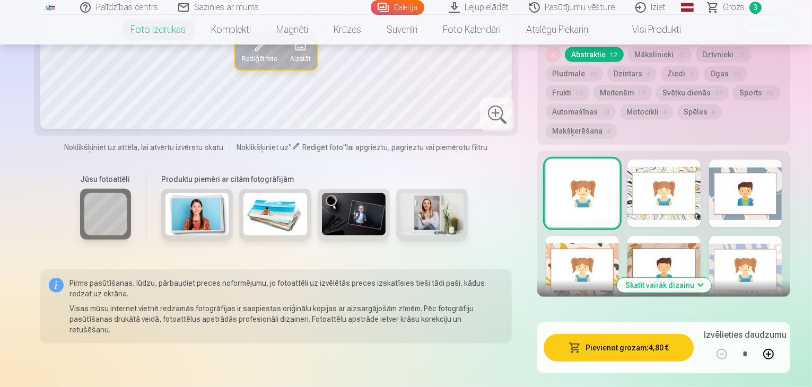
click at [592, 334] on button "Pievienot grozam : 4,80 €" at bounding box center [618, 348] width 150 height 28
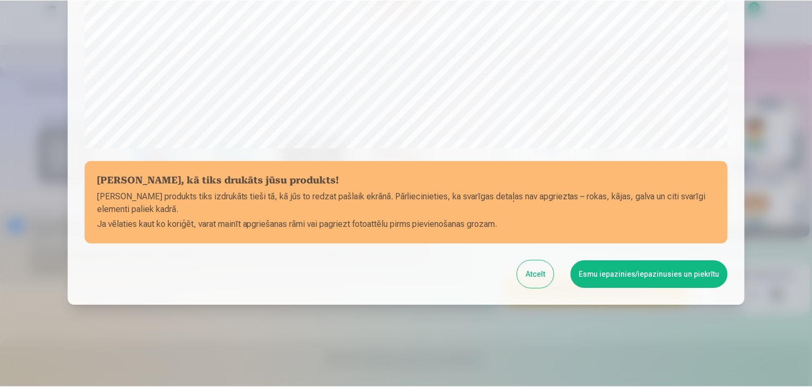
scroll to position [376, 0]
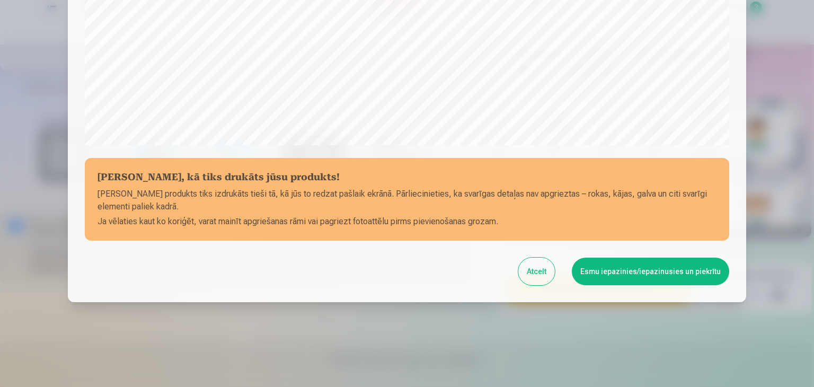
click at [631, 277] on button "Esmu iepazinies/iepazinusies un piekrītu" at bounding box center [650, 272] width 157 height 28
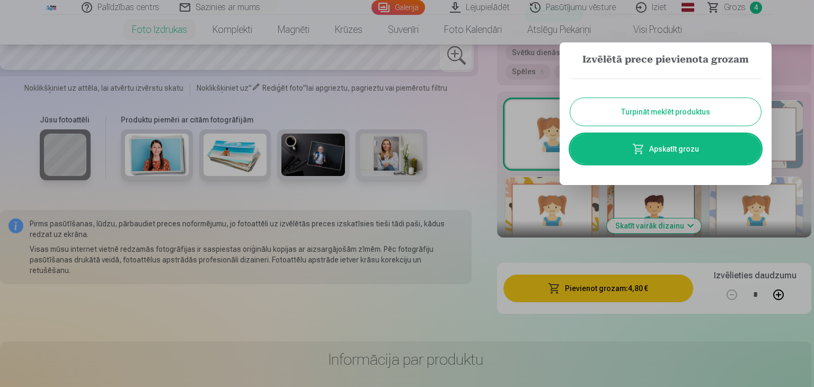
click at [686, 122] on button "Turpināt meklēt produktus" at bounding box center [665, 112] width 191 height 28
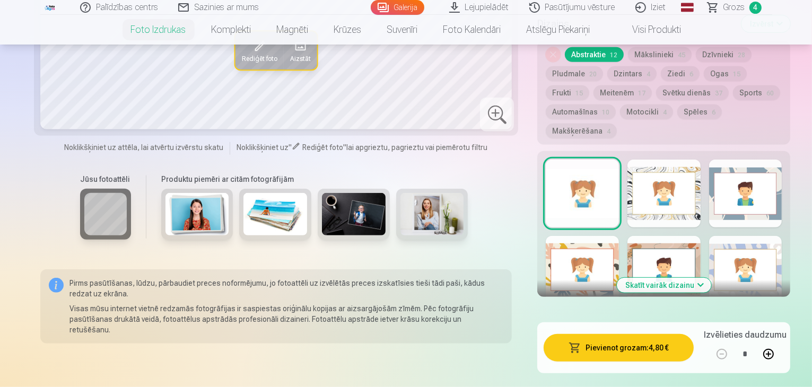
click at [754, 10] on span "4" at bounding box center [755, 8] width 12 height 12
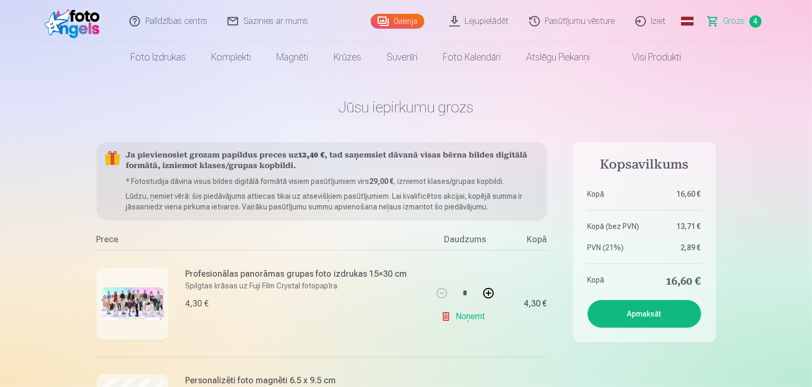
click at [471, 315] on link "Noņemt" at bounding box center [465, 316] width 48 height 21
click at [412, 24] on link "Galerija" at bounding box center [398, 21] width 54 height 15
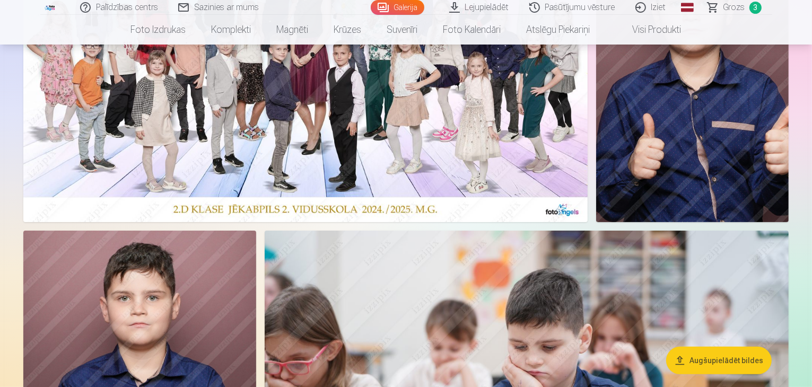
scroll to position [53, 0]
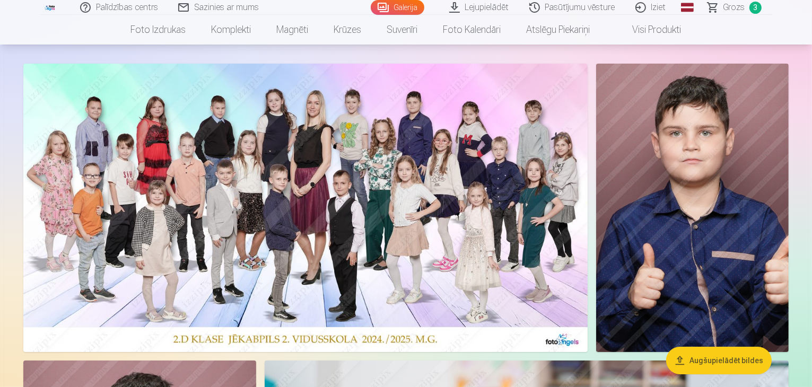
click at [587, 244] on img at bounding box center [305, 208] width 564 height 288
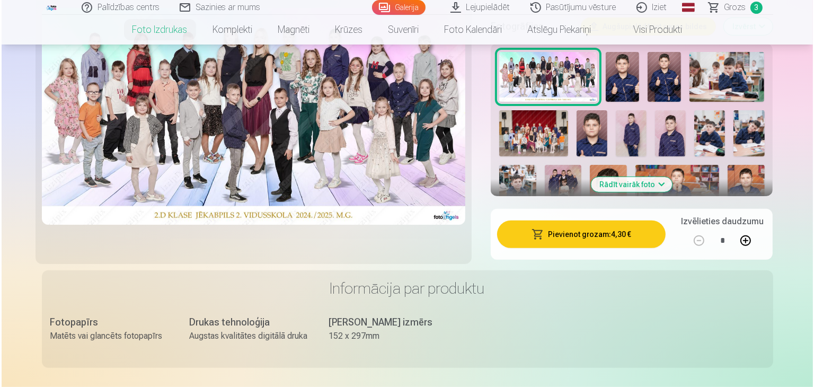
scroll to position [346, 0]
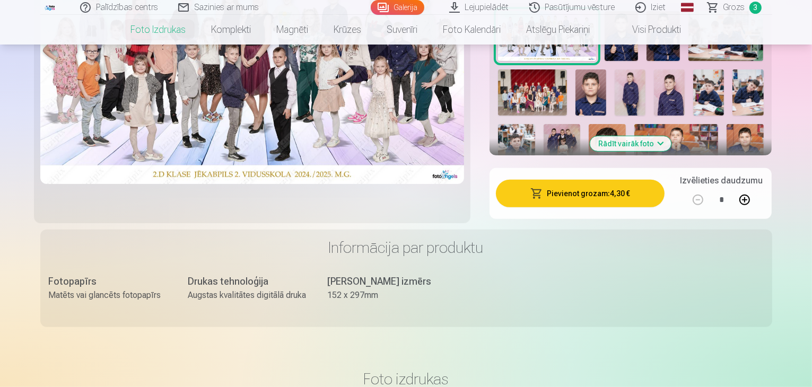
click at [592, 180] on button "Pievienot grozam : 4,30 €" at bounding box center [580, 194] width 169 height 28
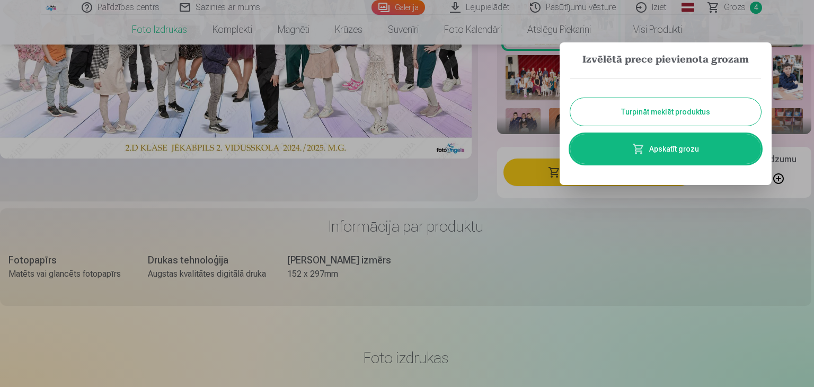
click at [654, 157] on link "Apskatīt grozu" at bounding box center [665, 149] width 191 height 30
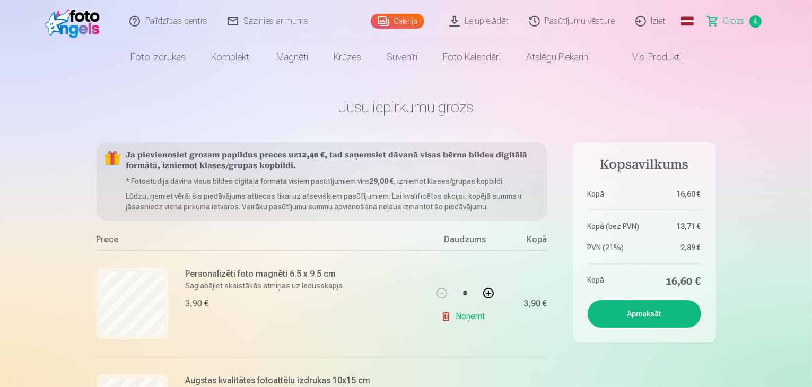
click at [409, 24] on link "Galerija" at bounding box center [398, 21] width 54 height 15
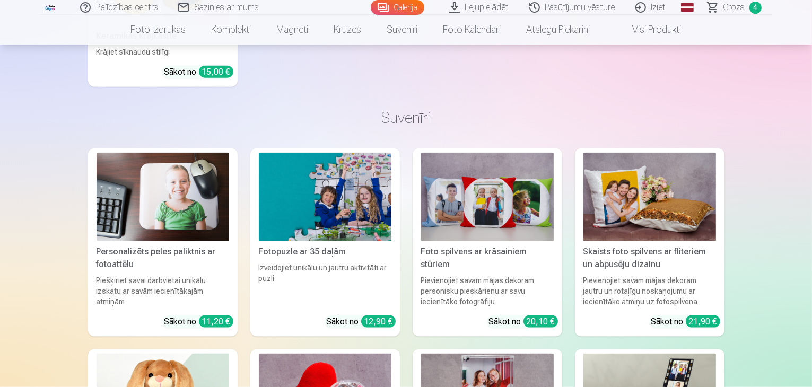
scroll to position [5401, 0]
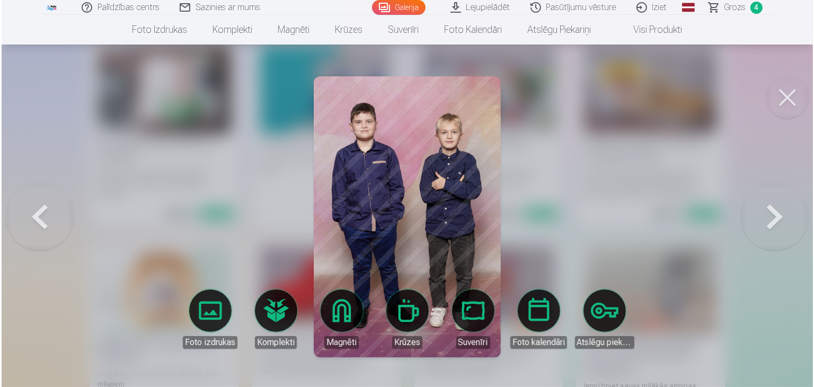
scroll to position [5418, 0]
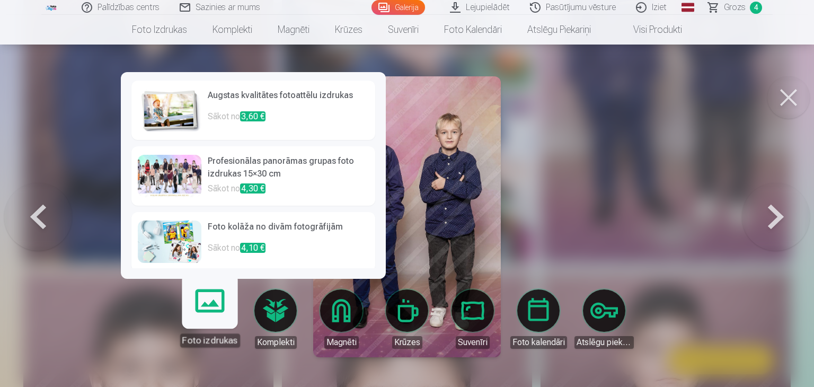
click at [204, 323] on link "Foto izdrukas" at bounding box center [209, 314] width 65 height 65
click at [159, 107] on img at bounding box center [170, 110] width 64 height 42
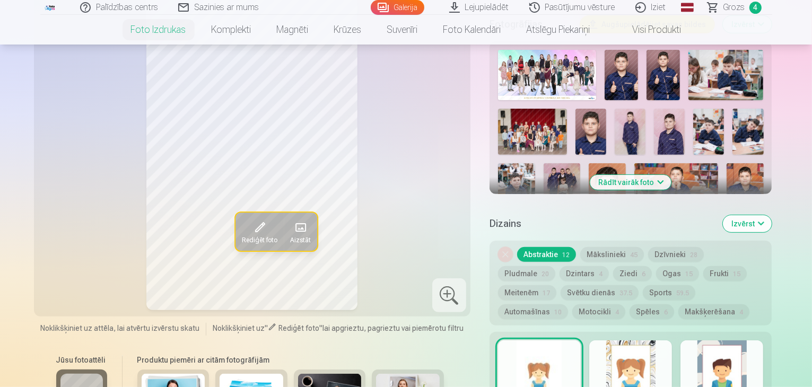
scroll to position [355, 0]
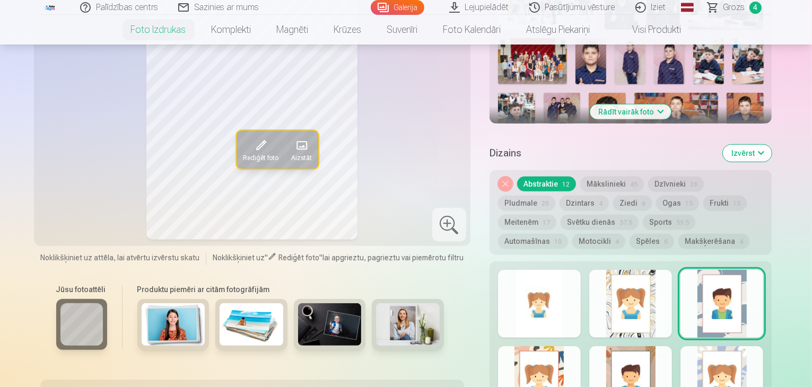
scroll to position [495, 0]
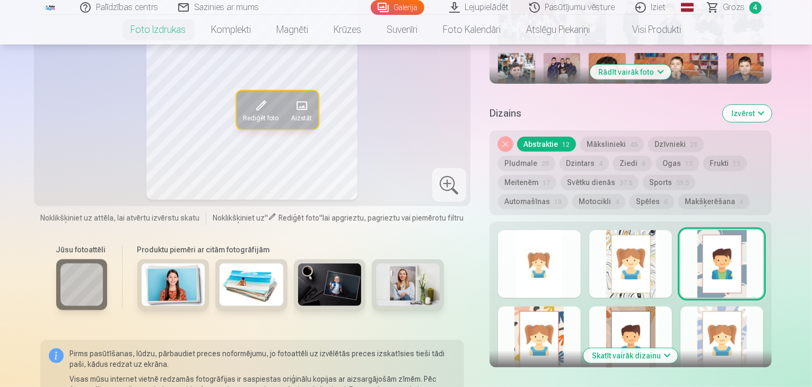
click at [634, 306] on div at bounding box center [630, 340] width 83 height 68
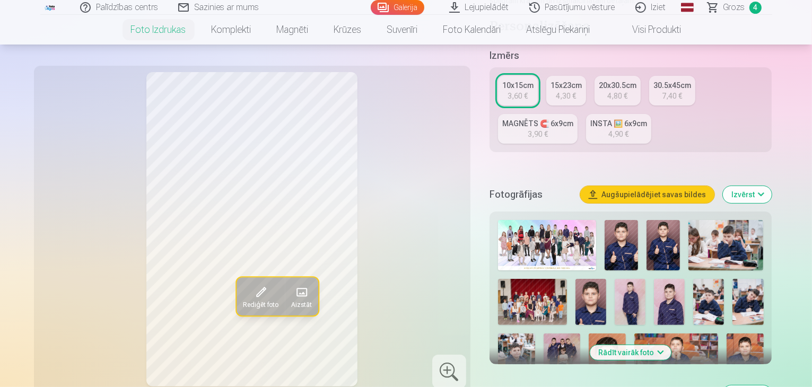
scroll to position [165, 0]
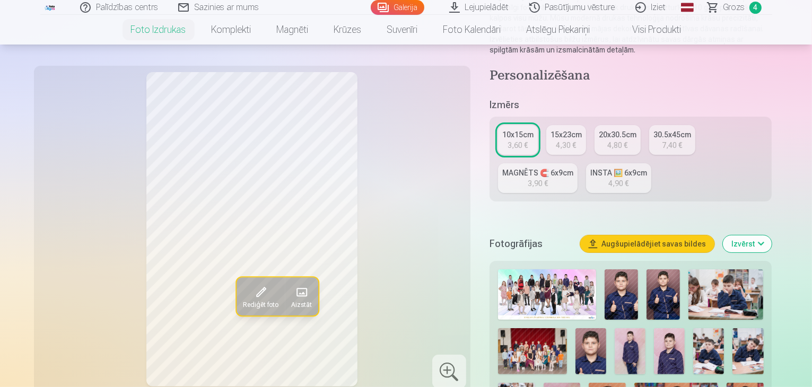
drag, startPoint x: 814, startPoint y: 1, endPoint x: 398, endPoint y: 232, distance: 476.1
click at [398, 232] on div "Rediģēt foto Aizstāt" at bounding box center [252, 229] width 424 height 314
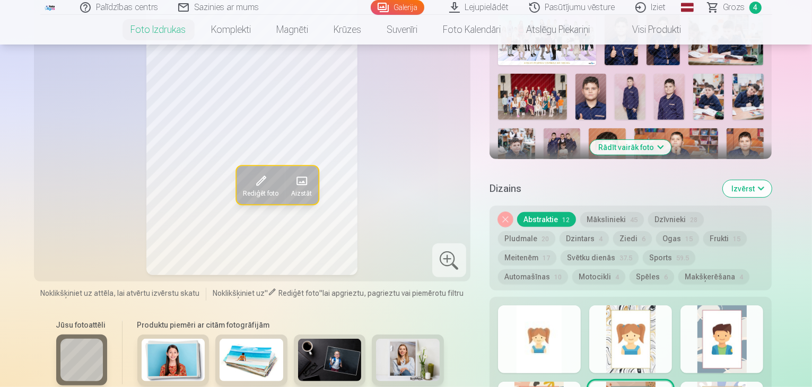
scroll to position [450, 0]
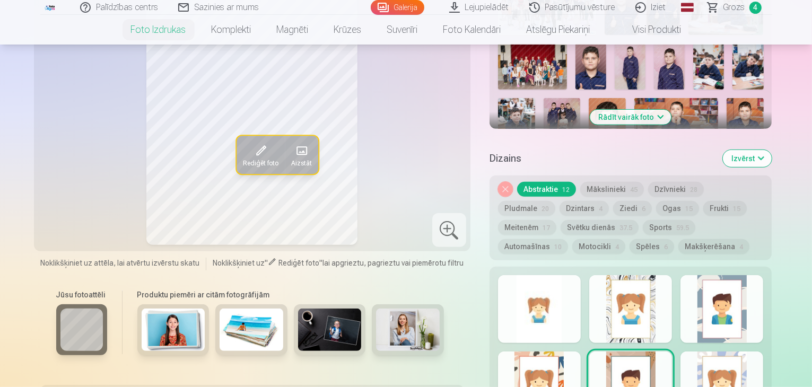
click at [581, 287] on div at bounding box center [539, 309] width 83 height 68
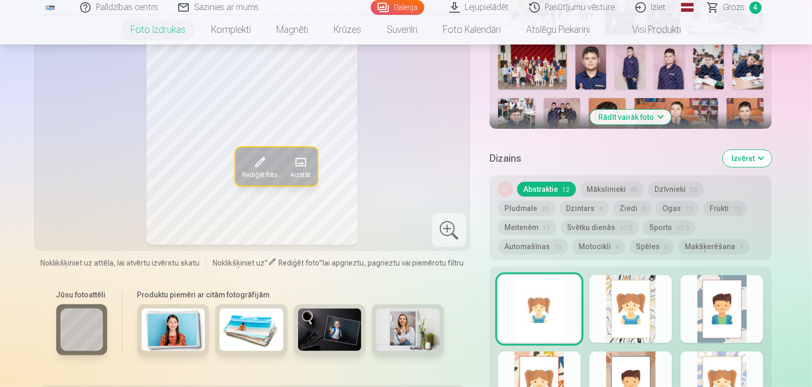
click at [643, 275] on div at bounding box center [630, 309] width 83 height 68
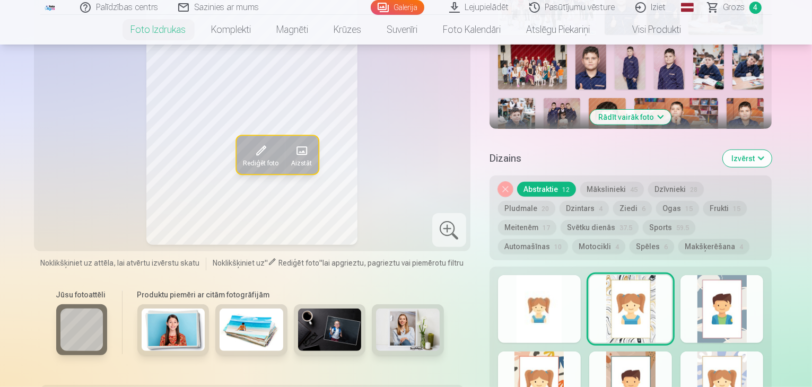
click at [753, 275] on div at bounding box center [721, 309] width 83 height 68
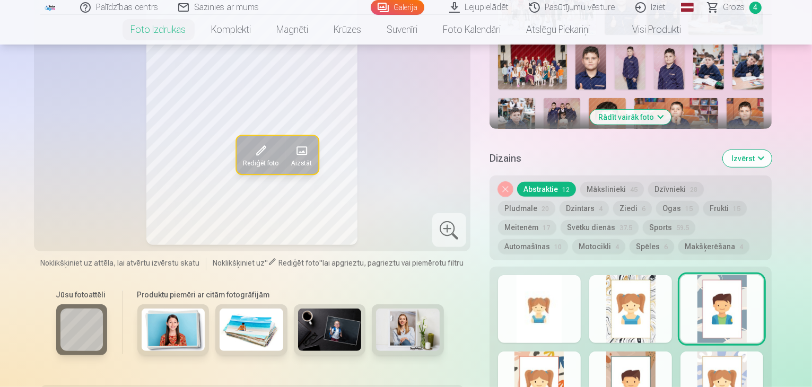
click at [660, 351] on div at bounding box center [630, 385] width 83 height 68
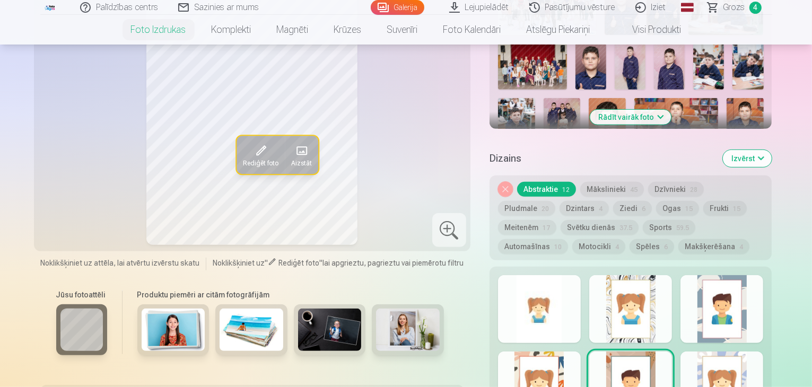
click at [737, 351] on div at bounding box center [721, 385] width 83 height 68
click at [662, 351] on div at bounding box center [630, 385] width 83 height 68
click at [242, 159] on span "Rediģēt foto" at bounding box center [260, 163] width 36 height 8
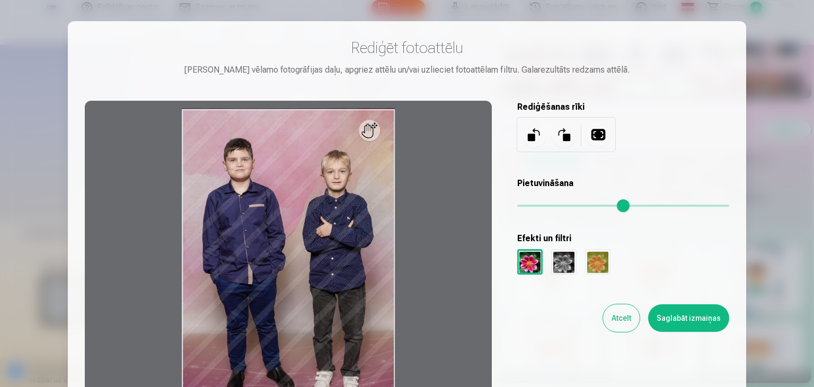
drag, startPoint x: 648, startPoint y: 304, endPoint x: 657, endPoint y: 300, distance: 10.0
click at [657, 299] on div "Rediģēt fotoattēlu [PERSON_NAME] vēlamo fotogrāfijas daļu, apgriez attēlu un/va…" at bounding box center [407, 237] width 645 height 398
click at [622, 318] on button "Atcelt" at bounding box center [621, 318] width 37 height 28
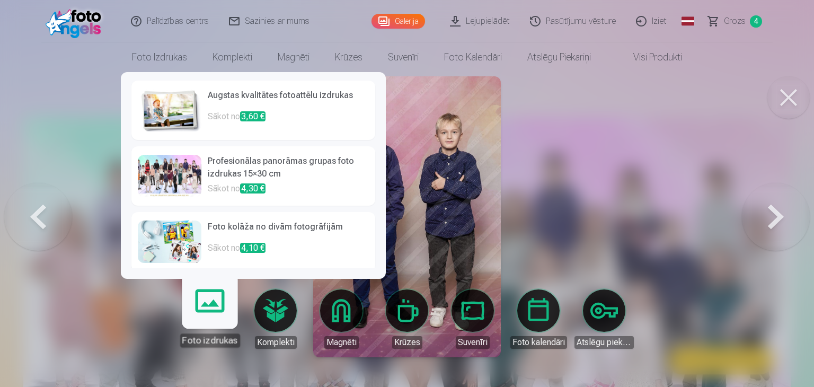
click at [208, 308] on body "Palīdzības centrs Sazinies ar mums Galerija Lejupielādēt Pasūtījumu vēsture Izi…" at bounding box center [407, 193] width 814 height 387
click at [282, 114] on p "Sākot no 3,60 €" at bounding box center [288, 120] width 161 height 21
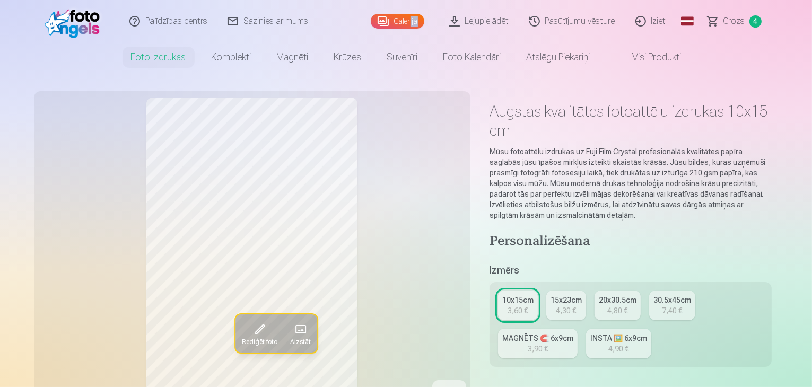
drag, startPoint x: 412, startPoint y: 10, endPoint x: 420, endPoint y: 5, distance: 9.6
click at [419, 4] on div "Galerija" at bounding box center [400, 21] width 58 height 42
click at [407, 22] on link "Galerija" at bounding box center [398, 21] width 54 height 15
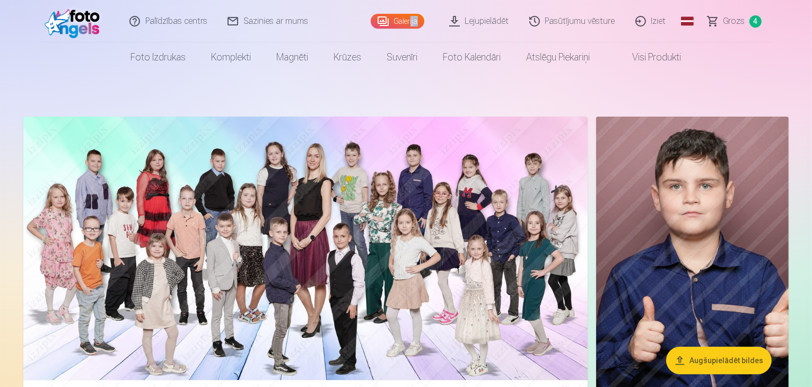
click at [743, 19] on span "Grozs" at bounding box center [734, 21] width 22 height 13
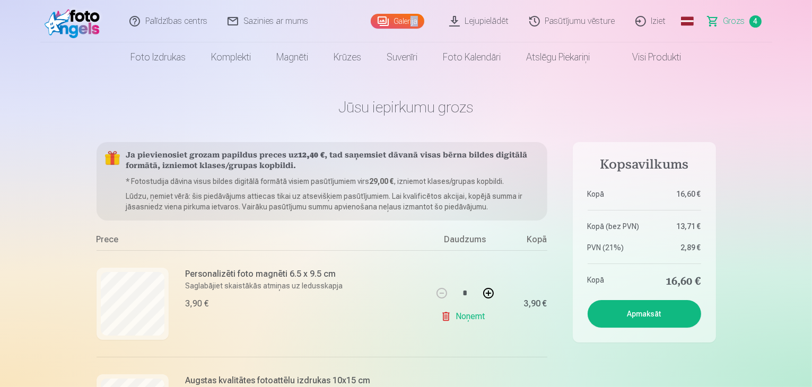
click at [414, 19] on link "Galerija" at bounding box center [398, 21] width 54 height 15
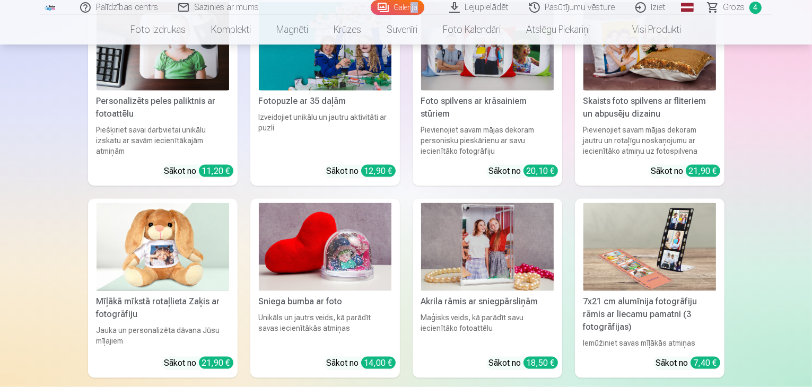
scroll to position [5401, 0]
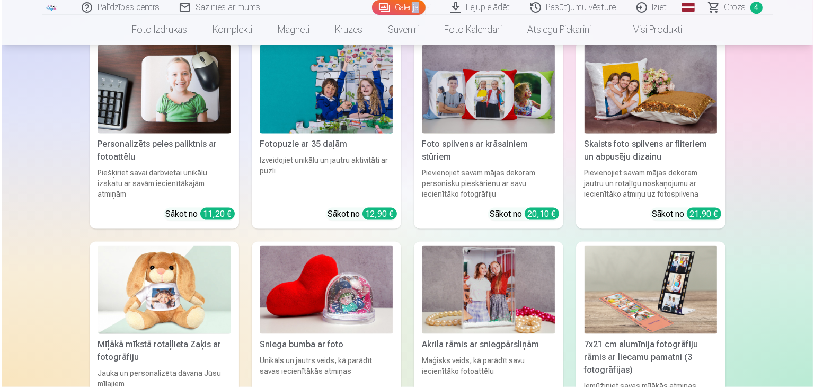
scroll to position [5418, 0]
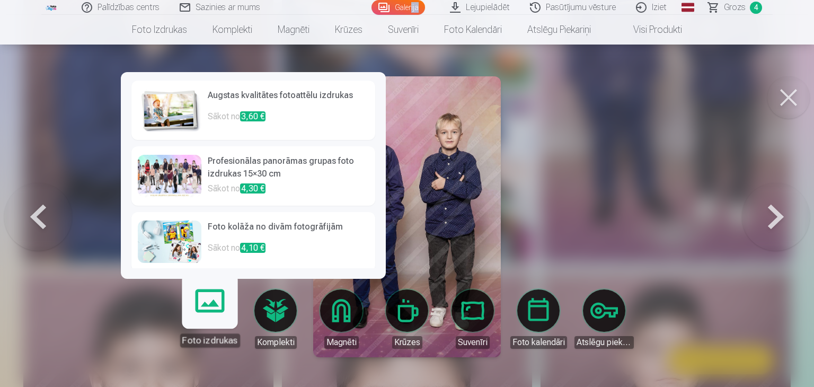
click at [278, 103] on h6 "Augstas kvalitātes fotoattēlu izdrukas" at bounding box center [288, 99] width 161 height 21
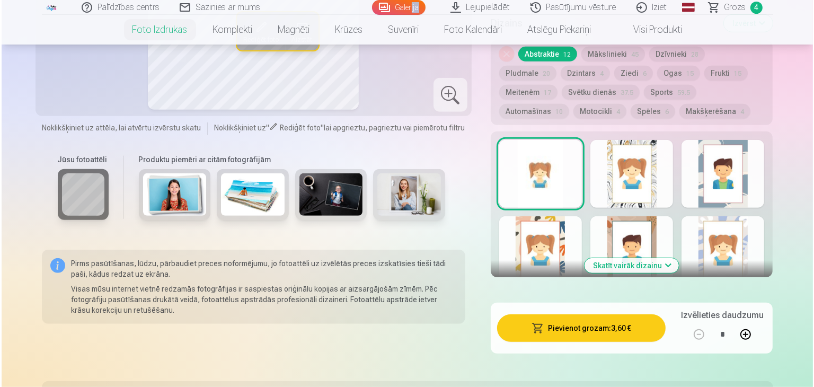
scroll to position [600, 0]
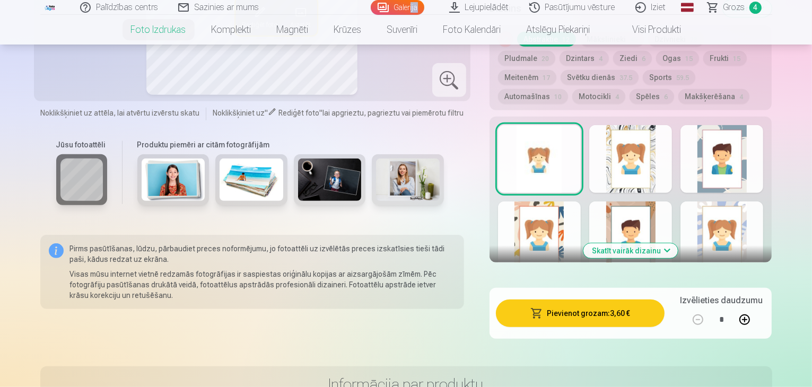
click at [588, 300] on button "Pievienot grozam : 3,60 €" at bounding box center [580, 314] width 169 height 28
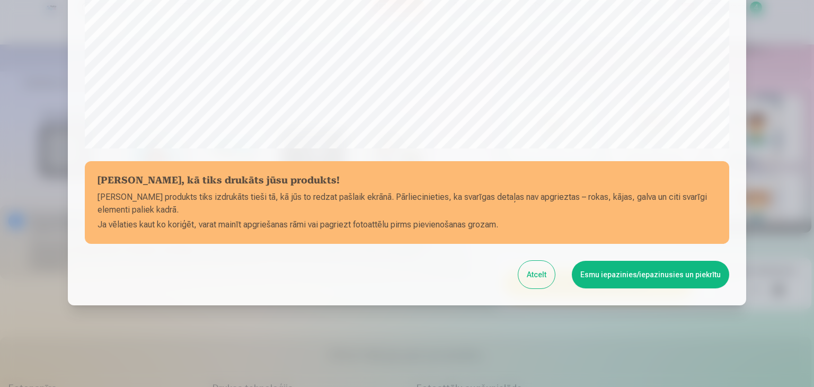
scroll to position [376, 0]
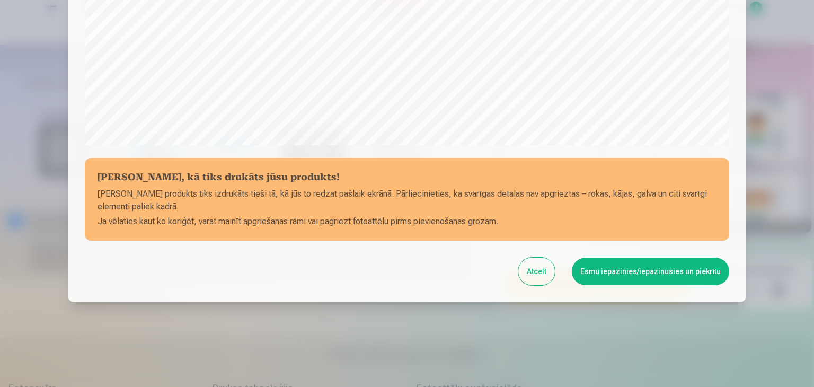
drag, startPoint x: 675, startPoint y: 270, endPoint x: 734, endPoint y: 275, distance: 58.6
click at [691, 272] on button "Esmu iepazinies/iepazinusies un piekrītu" at bounding box center [650, 272] width 157 height 28
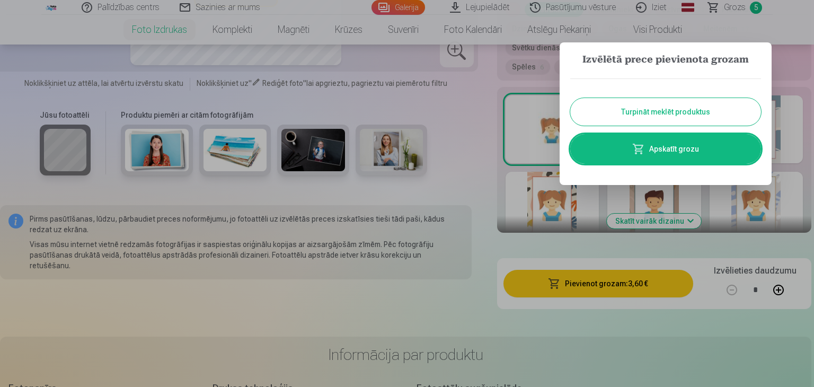
click at [685, 151] on link "Apskatīt grozu" at bounding box center [665, 149] width 191 height 30
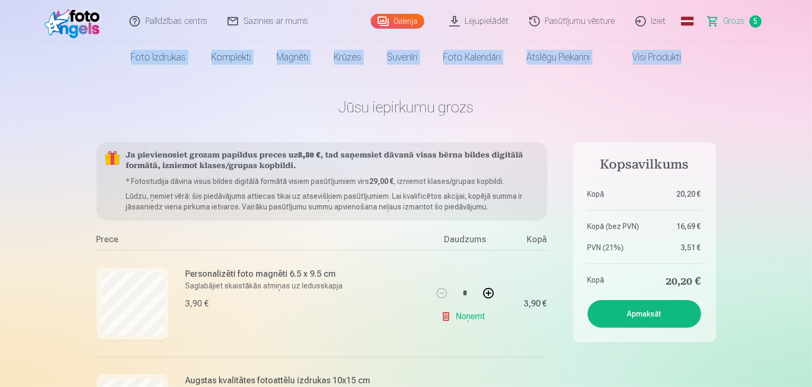
drag, startPoint x: 810, startPoint y: 25, endPoint x: 810, endPoint y: 66, distance: 40.8
click at [810, 66] on header "Palīdzības centrs Sazinies ar mums Galerija Lejupielādēt Pasūtījumu vēsture Izi…" at bounding box center [406, 36] width 812 height 72
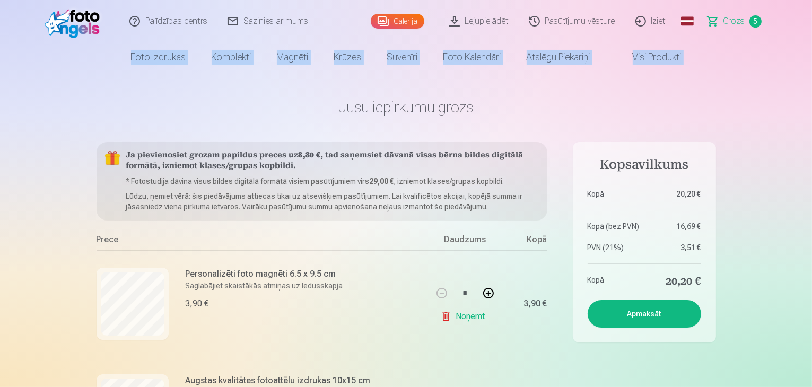
drag, startPoint x: 811, startPoint y: 34, endPoint x: 812, endPoint y: 54, distance: 19.1
click at [811, 54] on html "Palīdzības centrs Sazinies ar mums Galerija Lejupielādēt Pasūtījumu vēsture Izi…" at bounding box center [406, 193] width 812 height 387
click at [794, 68] on nav "Foto izdrukas Augstas kvalitātes fotoattēlu izdrukas 210 gsm papīrs, piesātināt…" at bounding box center [406, 57] width 812 height 30
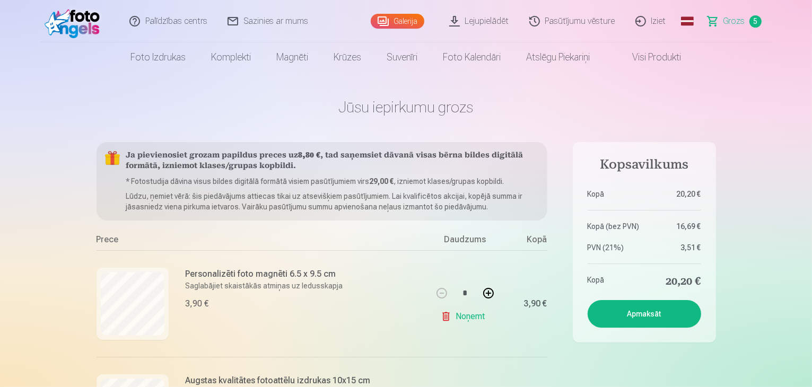
click at [388, 21] on link "Galerija" at bounding box center [398, 21] width 54 height 15
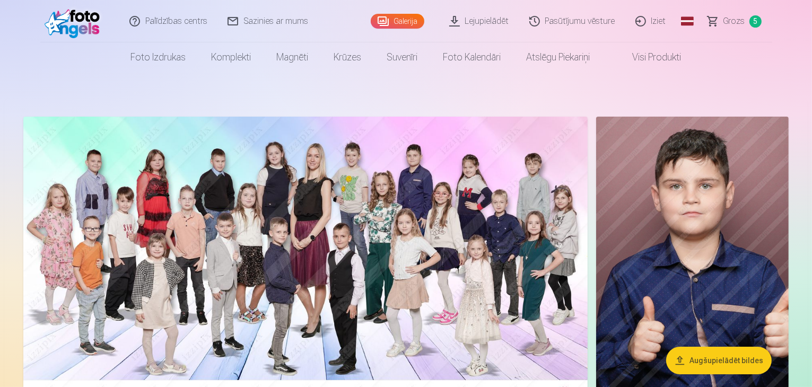
drag, startPoint x: 813, startPoint y: 0, endPoint x: 627, endPoint y: 80, distance: 201.9
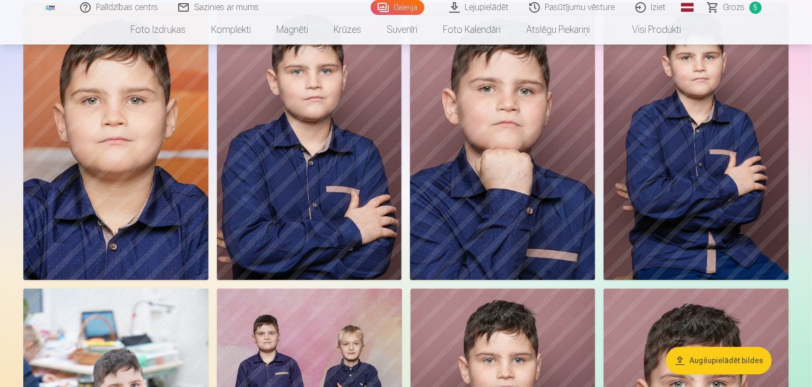
scroll to position [2851, 0]
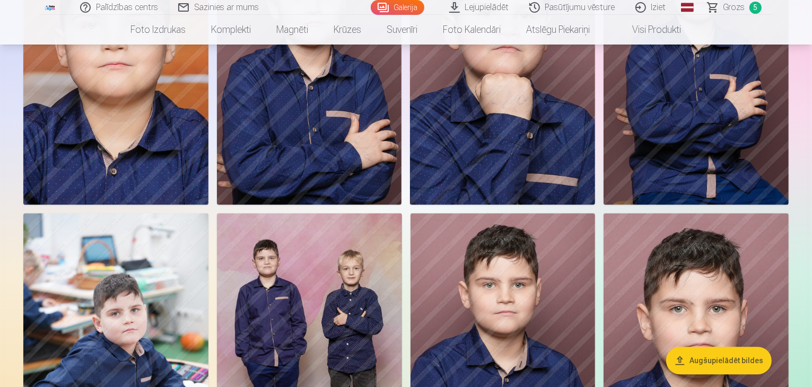
drag, startPoint x: 811, startPoint y: 126, endPoint x: 812, endPoint y: 137, distance: 11.7
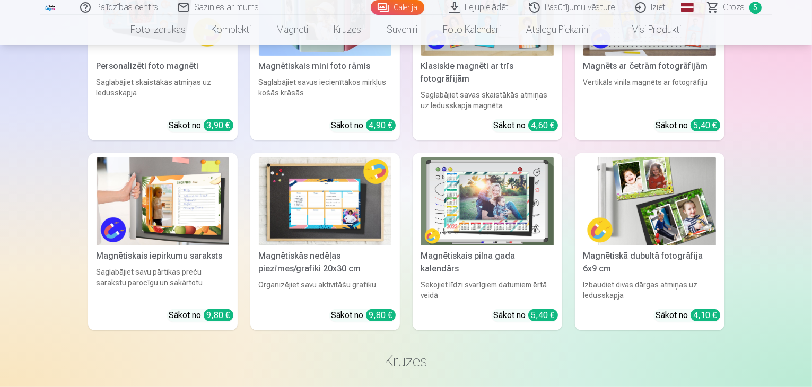
scroll to position [4519, 0]
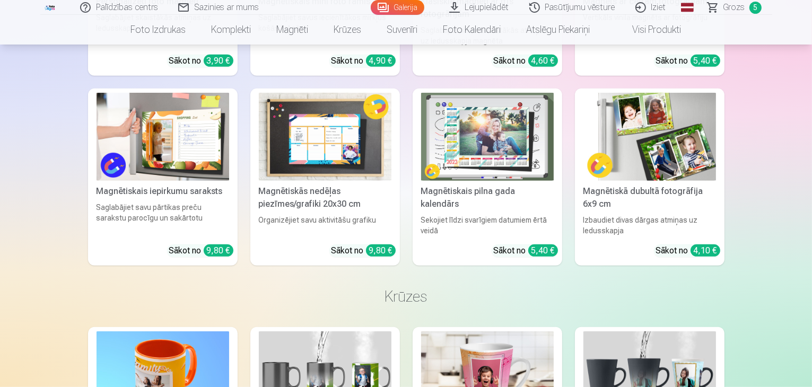
drag, startPoint x: 811, startPoint y: 189, endPoint x: 813, endPoint y: 208, distance: 19.2
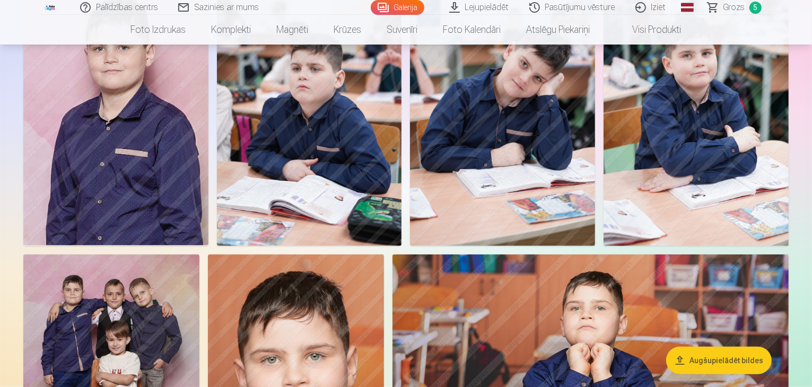
scroll to position [903, 0]
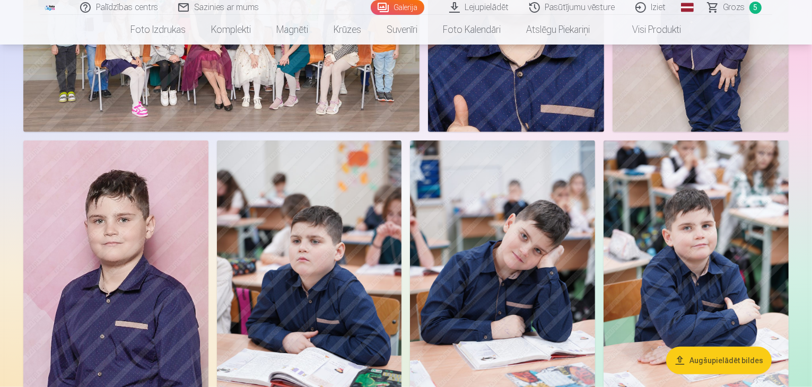
drag, startPoint x: 813, startPoint y: 87, endPoint x: 399, endPoint y: 291, distance: 461.6
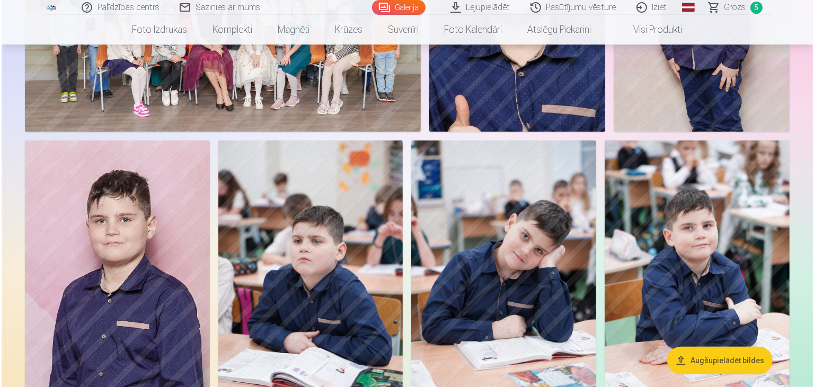
scroll to position [905, 0]
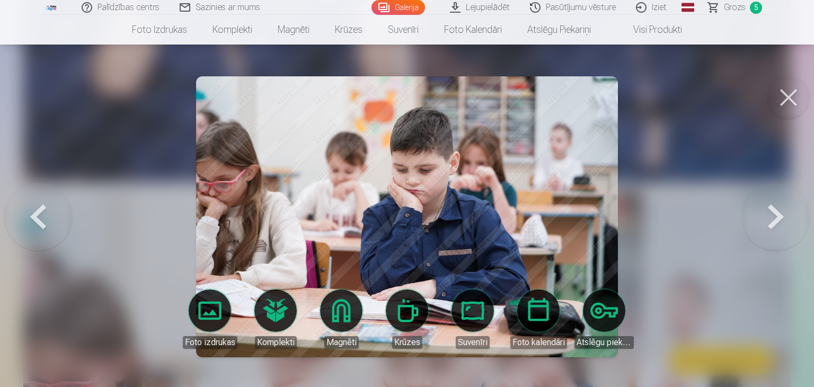
click at [785, 109] on button at bounding box center [789, 97] width 42 height 42
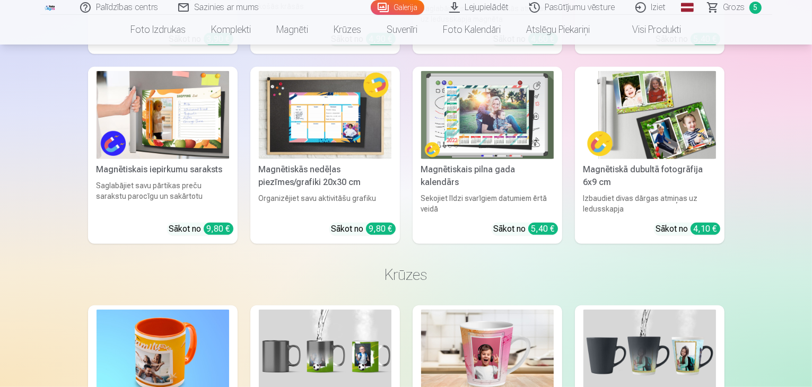
scroll to position [3970, 0]
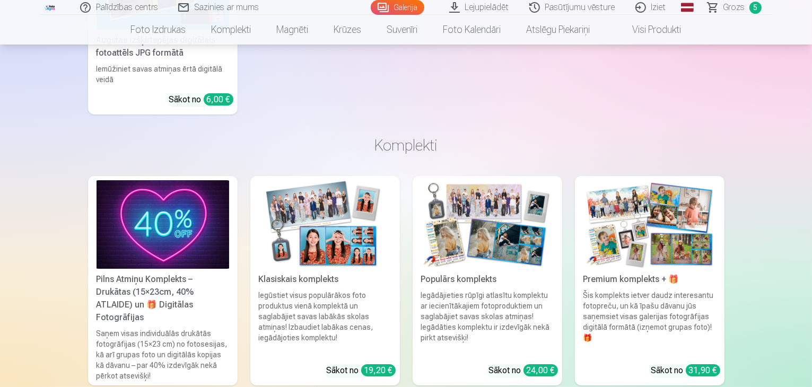
click at [747, 12] on link "Grozs 5" at bounding box center [735, 7] width 74 height 15
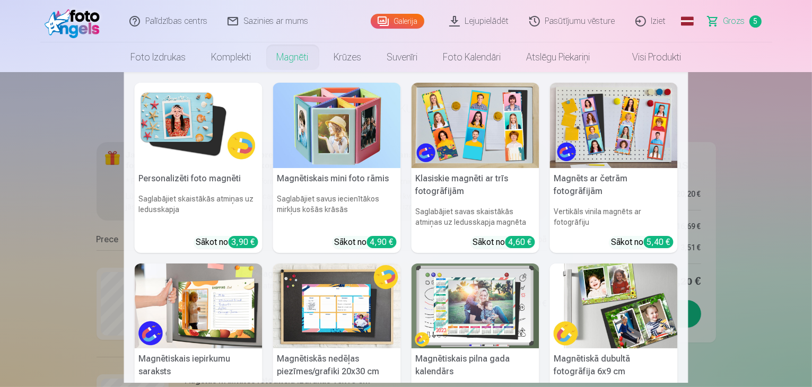
click at [297, 57] on link "Magnēti" at bounding box center [292, 57] width 57 height 30
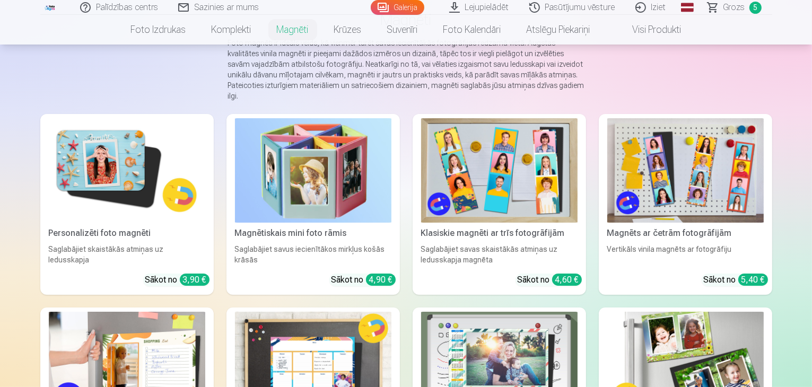
scroll to position [81, 0]
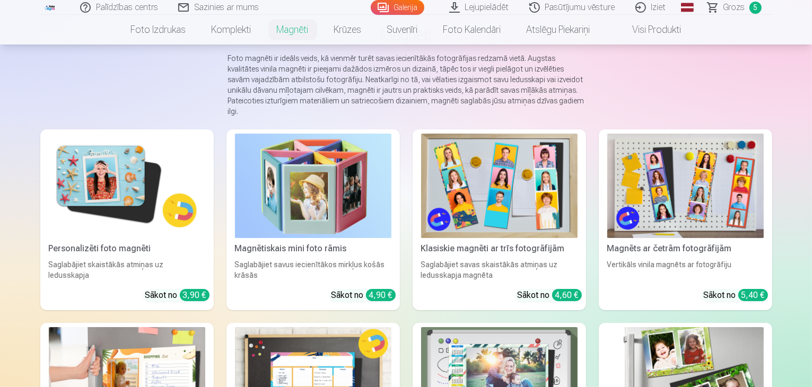
click at [108, 224] on img at bounding box center [127, 186] width 156 height 104
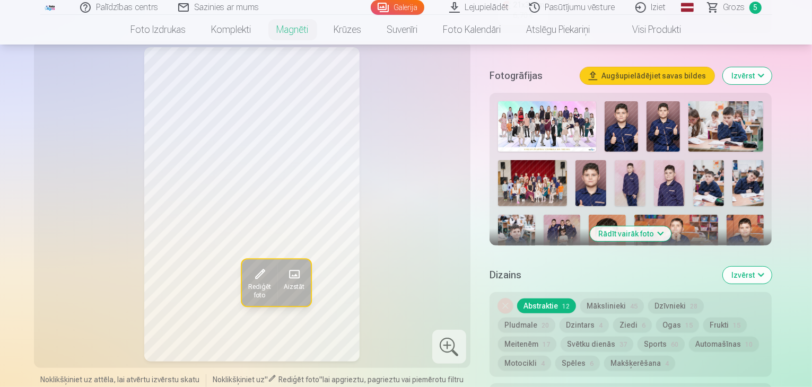
scroll to position [190, 0]
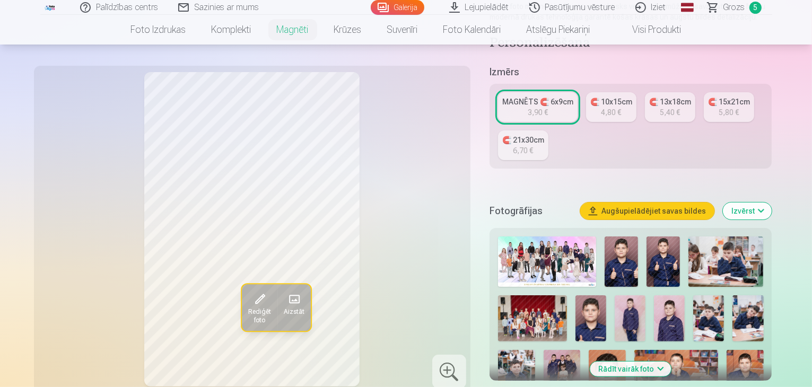
click at [721, 326] on img at bounding box center [708, 318] width 31 height 46
click at [751, 324] on img at bounding box center [747, 318] width 31 height 46
click at [535, 350] on img at bounding box center [516, 378] width 37 height 56
click at [763, 261] on img at bounding box center [725, 261] width 75 height 50
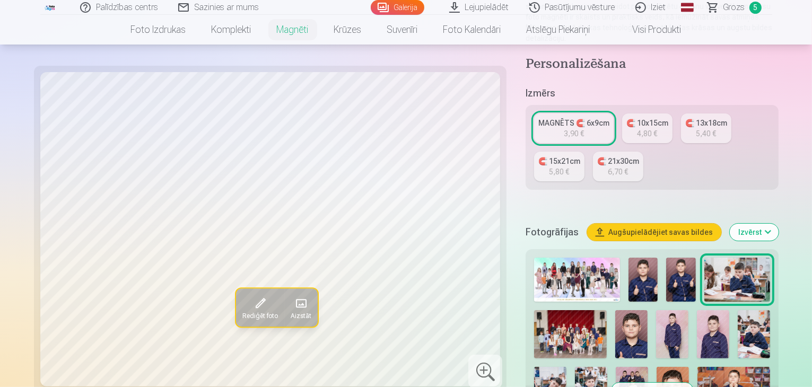
click at [616, 367] on img at bounding box center [632, 391] width 32 height 48
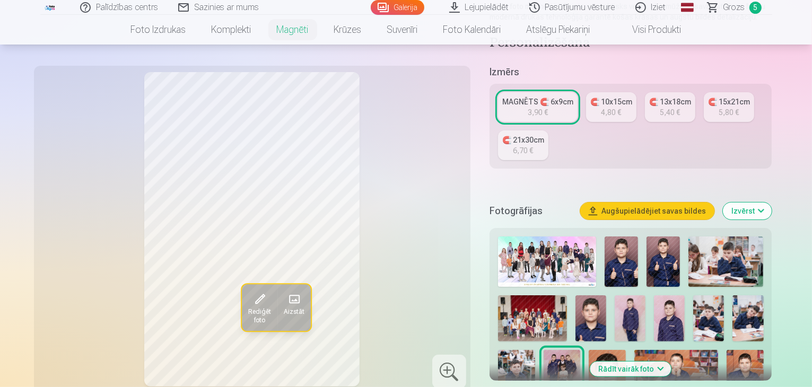
click at [588, 364] on img at bounding box center [606, 378] width 37 height 56
click at [634, 358] on img at bounding box center [675, 378] width 83 height 56
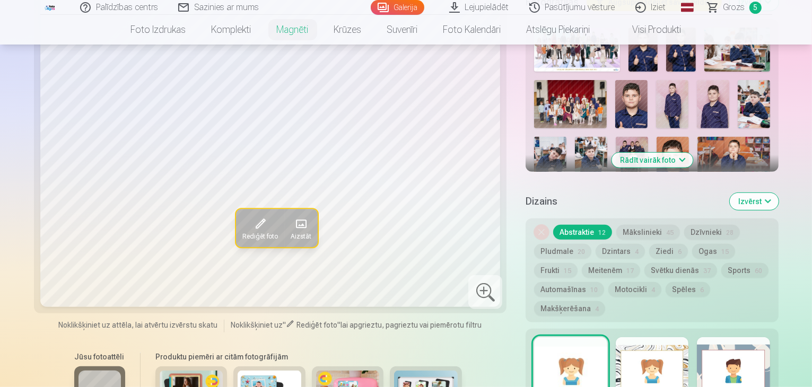
scroll to position [400, 0]
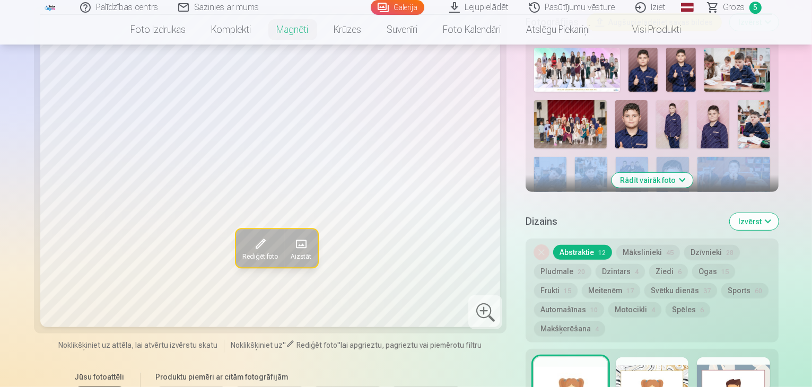
drag, startPoint x: 741, startPoint y: 132, endPoint x: 742, endPoint y: 113, distance: 19.1
click at [742, 113] on div at bounding box center [652, 265] width 244 height 445
click at [778, 213] on button "Izvērst" at bounding box center [754, 221] width 49 height 17
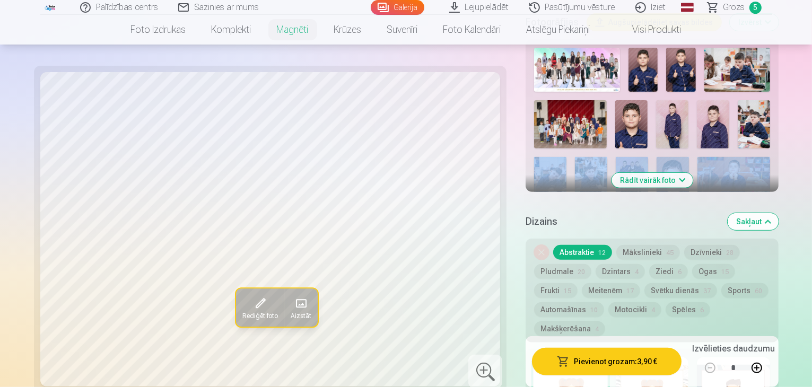
click at [778, 213] on button "Sakļaut" at bounding box center [752, 221] width 51 height 17
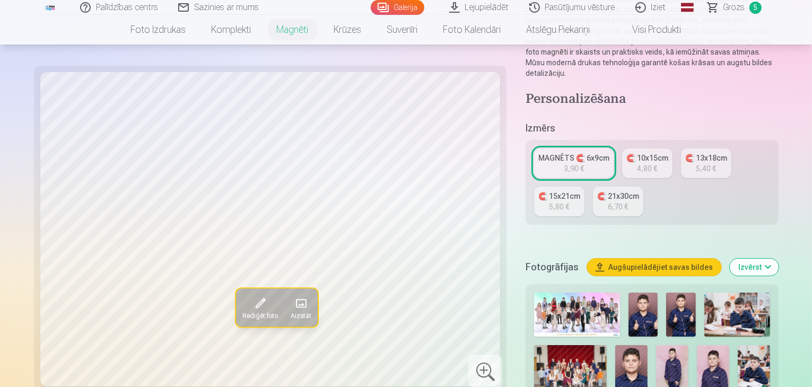
scroll to position [184, 0]
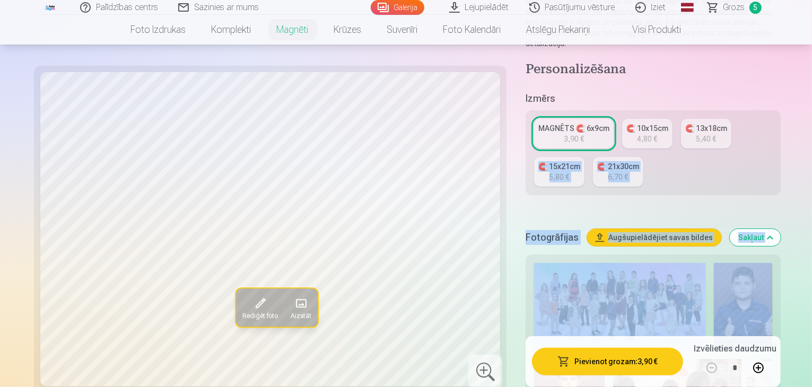
drag, startPoint x: 678, startPoint y: 244, endPoint x: 689, endPoint y: 176, distance: 68.8
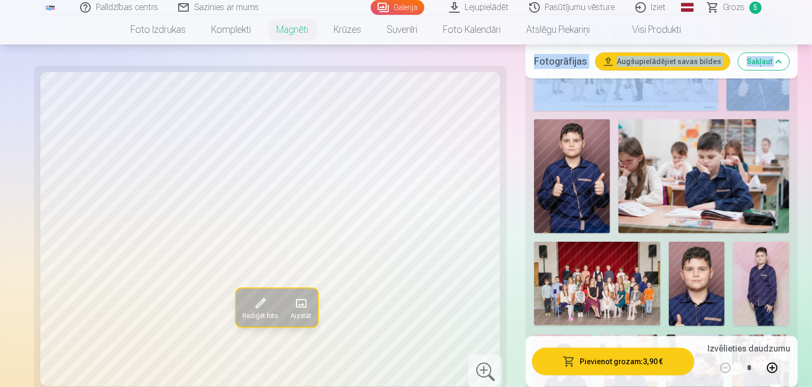
scroll to position [484, 0]
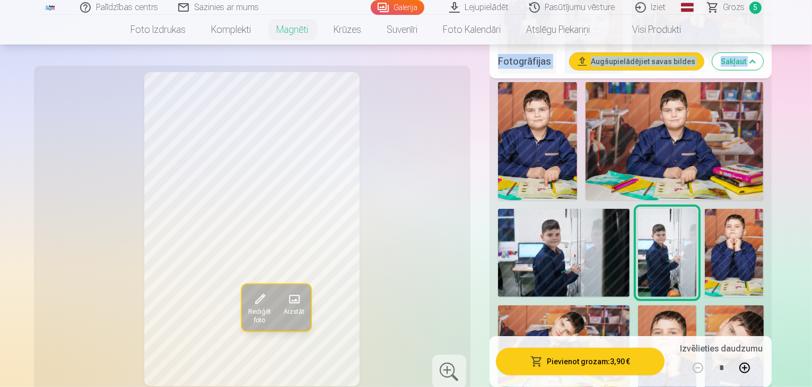
scroll to position [893, 0]
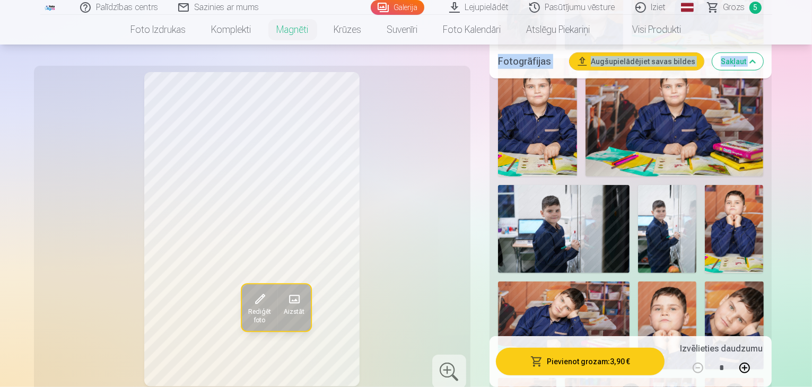
drag, startPoint x: 529, startPoint y: 266, endPoint x: 528, endPoint y: 260, distance: 6.6
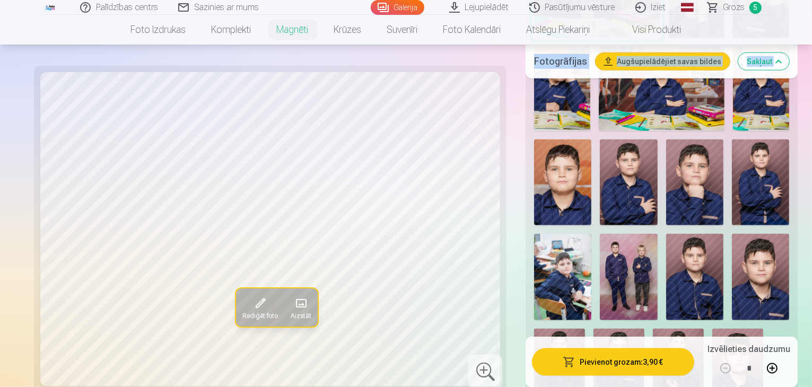
scroll to position [1166, 0]
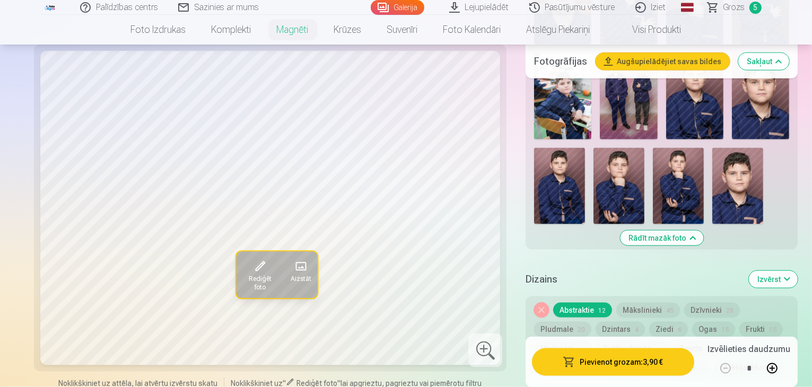
scroll to position [1394, 0]
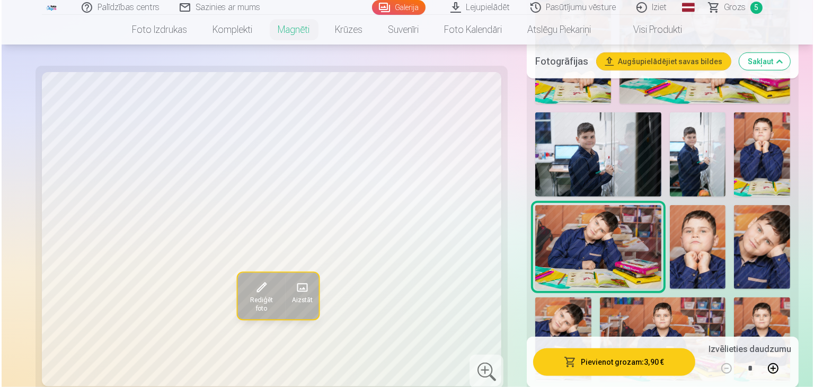
scroll to position [956, 0]
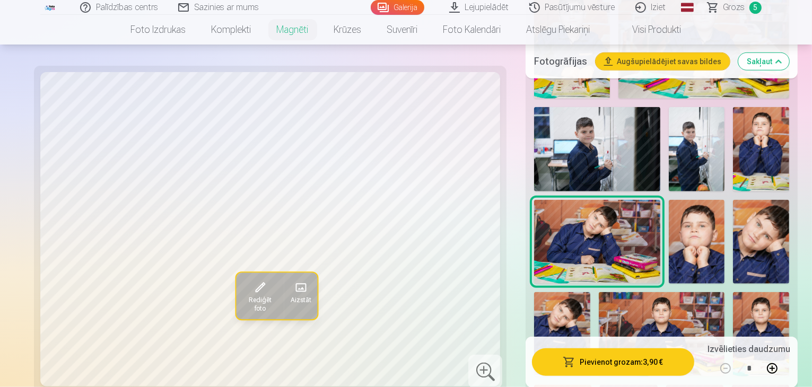
click at [563, 362] on span "button" at bounding box center [569, 361] width 13 height 11
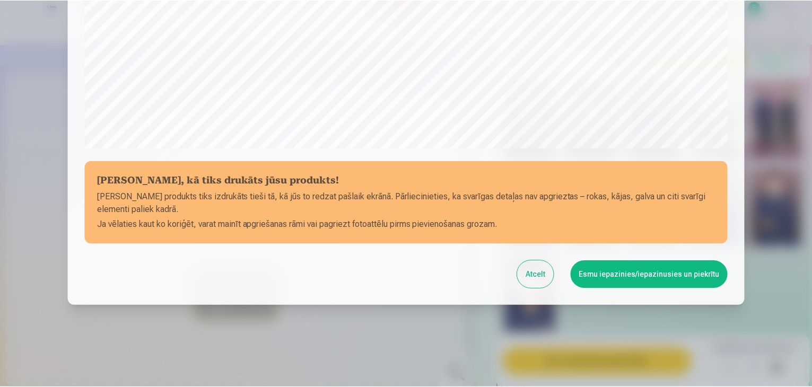
scroll to position [376, 0]
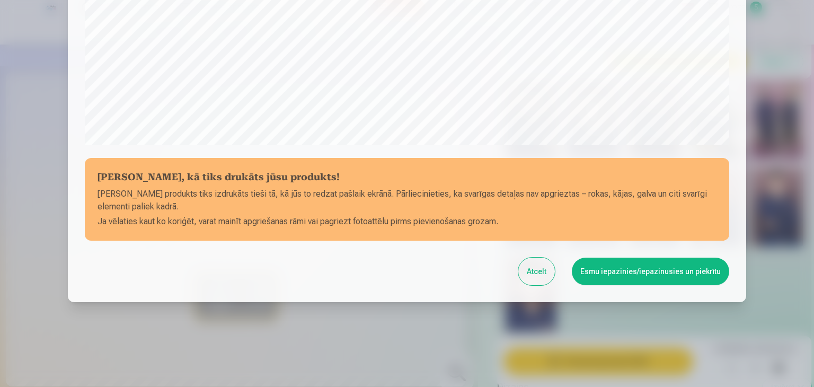
click at [635, 276] on button "Esmu iepazinies/iepazinusies un piekrītu" at bounding box center [650, 272] width 157 height 28
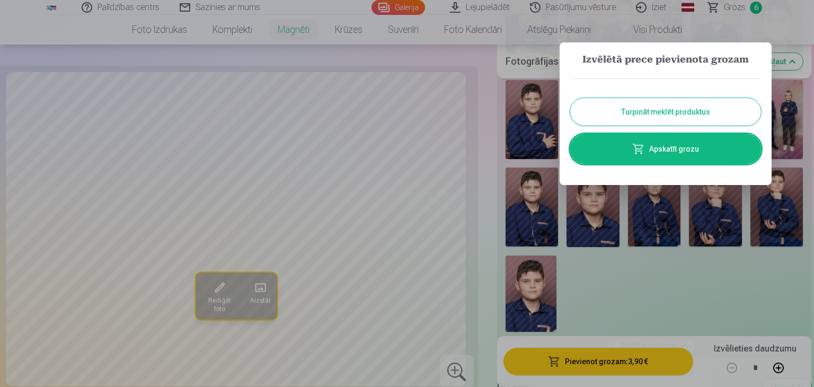
click at [684, 152] on link "Apskatīt grozu" at bounding box center [665, 149] width 191 height 30
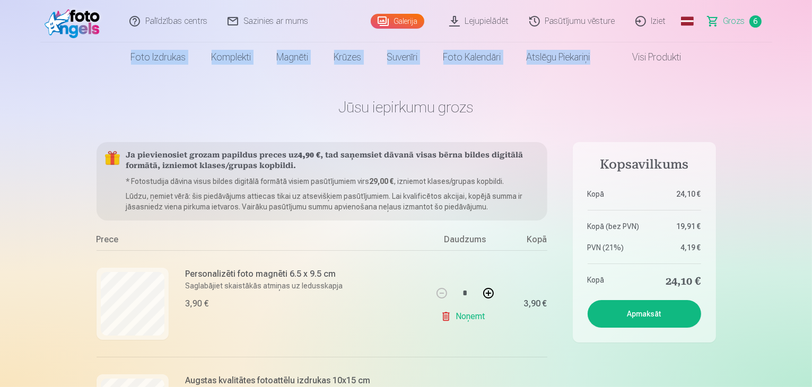
drag, startPoint x: 811, startPoint y: 25, endPoint x: 797, endPoint y: 51, distance: 29.7
click at [801, 47] on header "Palīdzības centrs Sazinies ar mums Galerija Lejupielādēt Pasūtījumu vēsture Izi…" at bounding box center [406, 36] width 812 height 72
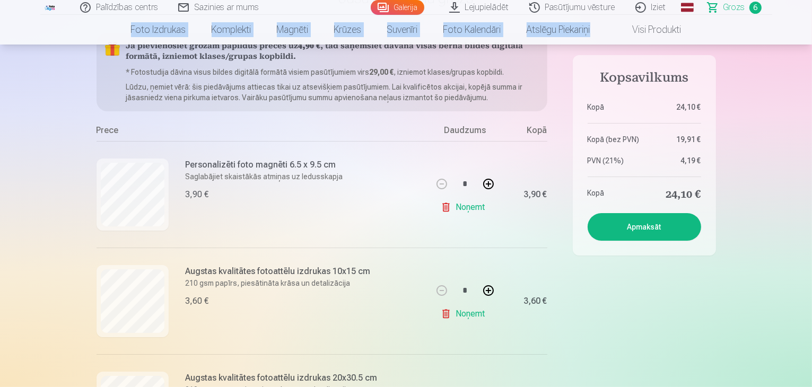
scroll to position [132, 0]
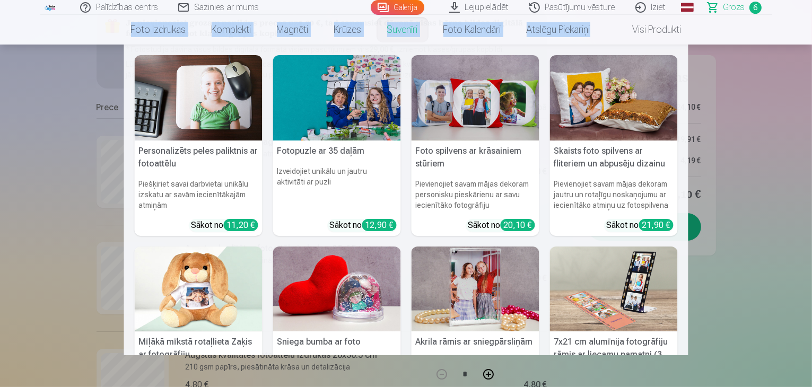
click at [386, 35] on link "Suvenīri" at bounding box center [402, 30] width 56 height 30
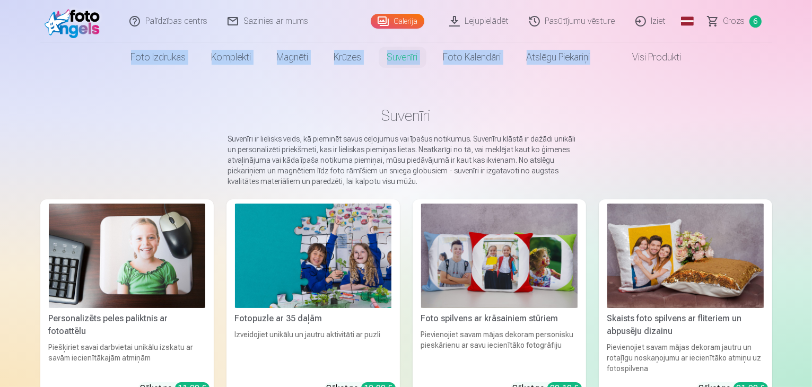
click at [416, 20] on link "Galerija" at bounding box center [398, 21] width 54 height 15
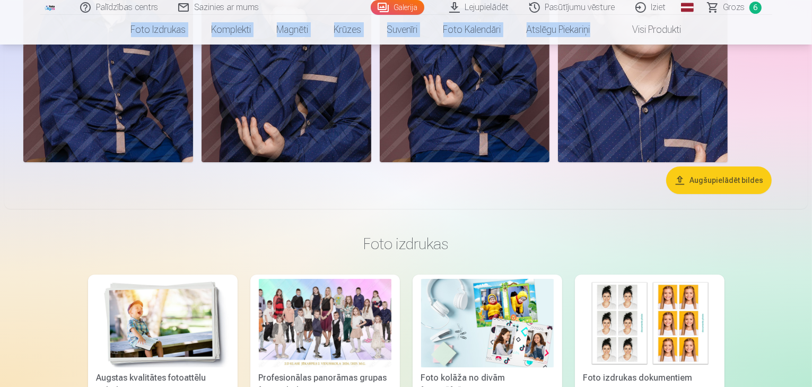
scroll to position [3486, 0]
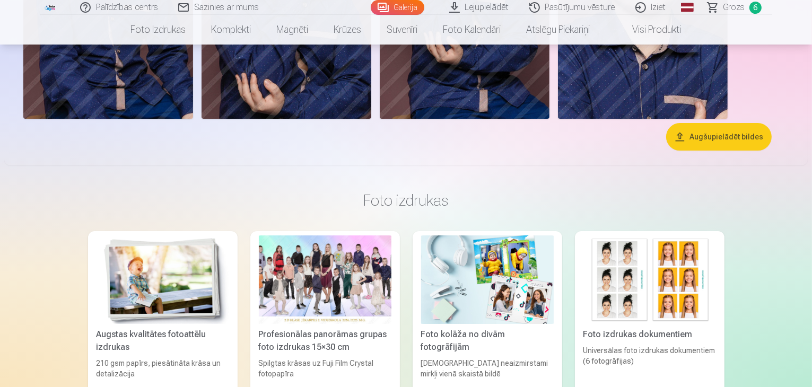
drag, startPoint x: 809, startPoint y: 166, endPoint x: 810, endPoint y: 179, distance: 13.3
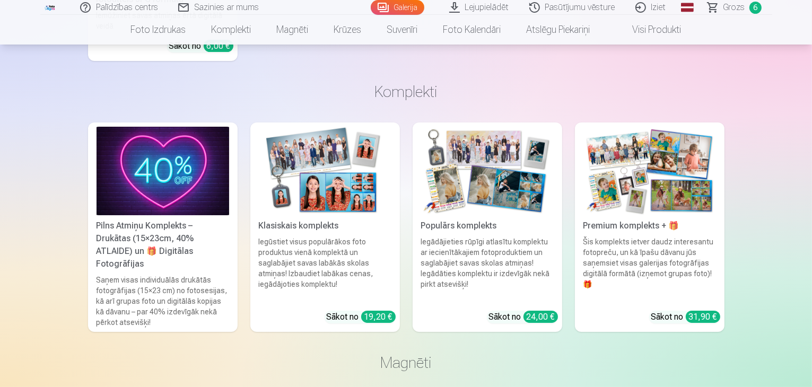
scroll to position [3766, 0]
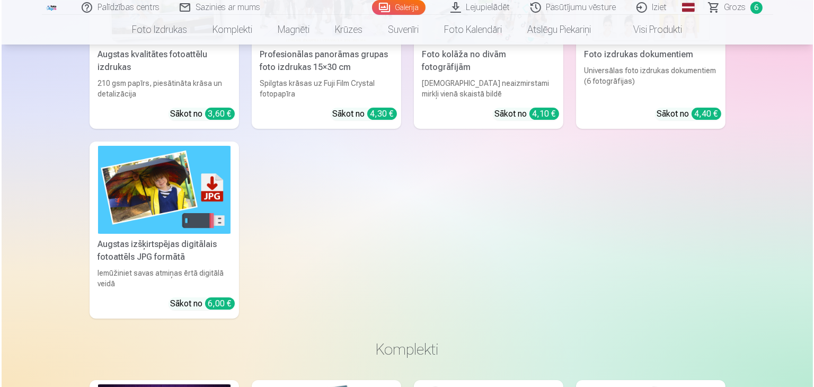
scroll to position [3777, 0]
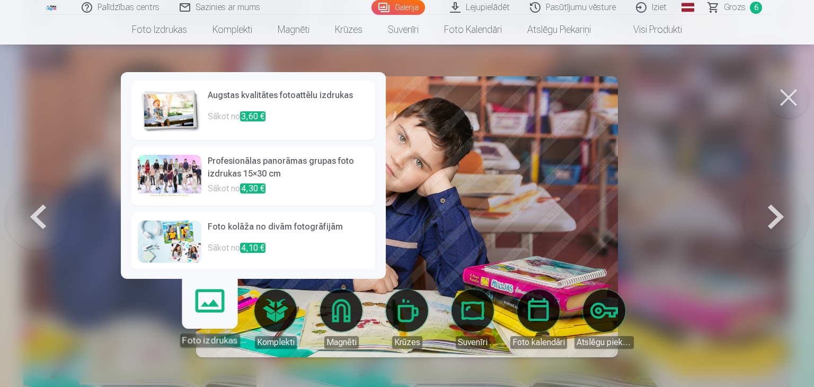
click at [210, 320] on link "Foto izdrukas" at bounding box center [209, 314] width 65 height 65
click at [262, 115] on span "3,60 €" at bounding box center [252, 116] width 25 height 10
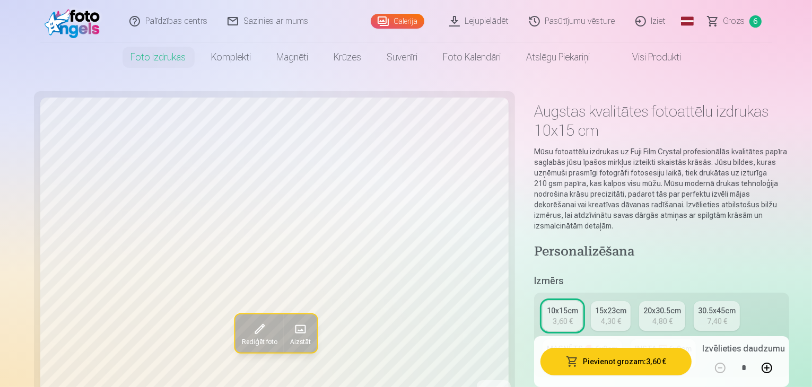
drag, startPoint x: 577, startPoint y: 358, endPoint x: 587, endPoint y: 352, distance: 11.6
click at [587, 352] on button "Pievienot grozam : 3,60 €" at bounding box center [615, 362] width 151 height 28
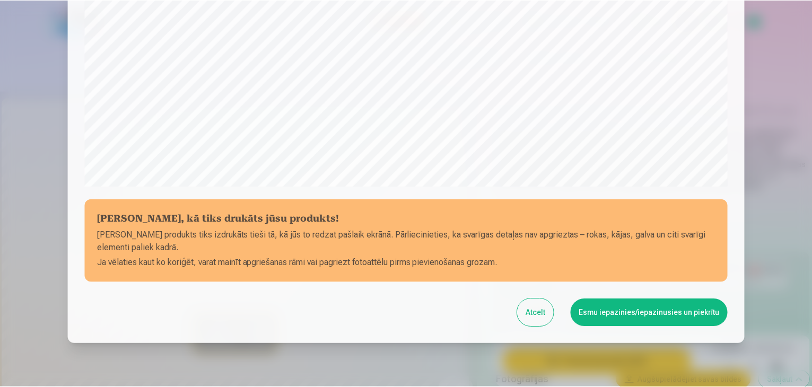
scroll to position [376, 0]
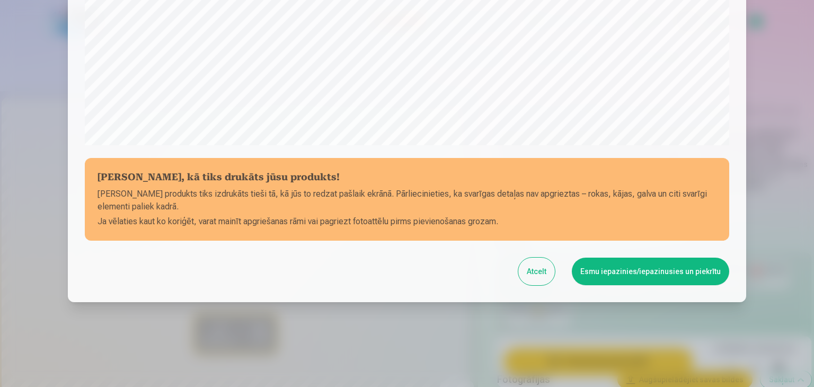
click at [636, 278] on button "Esmu iepazinies/iepazinusies un piekrītu" at bounding box center [650, 272] width 157 height 28
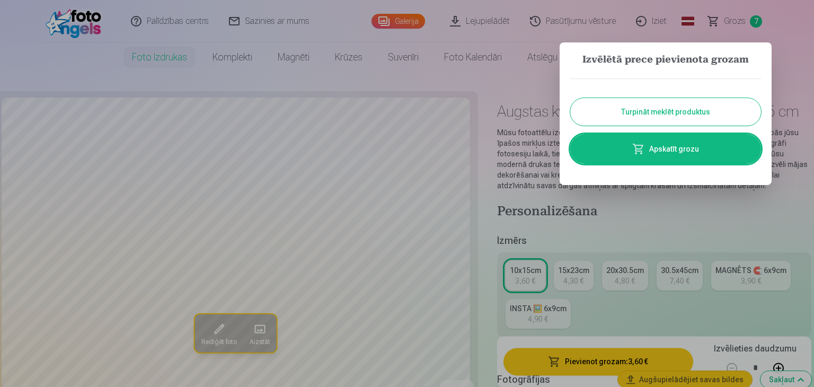
click at [693, 118] on button "Turpināt meklēt produktus" at bounding box center [665, 112] width 191 height 28
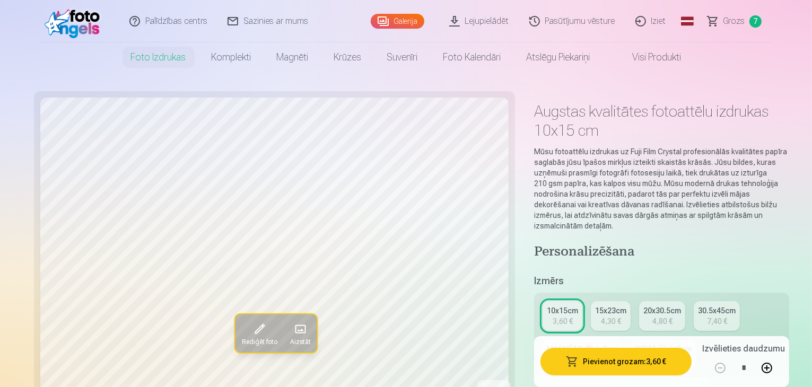
click at [730, 19] on span "Grozs" at bounding box center [734, 21] width 22 height 13
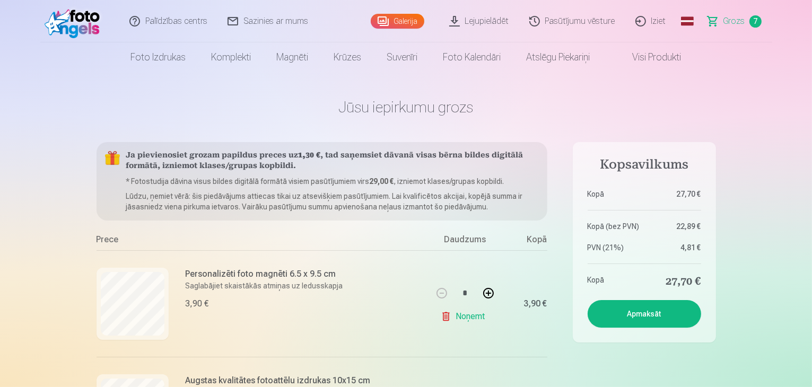
click at [407, 20] on link "Galerija" at bounding box center [398, 21] width 54 height 15
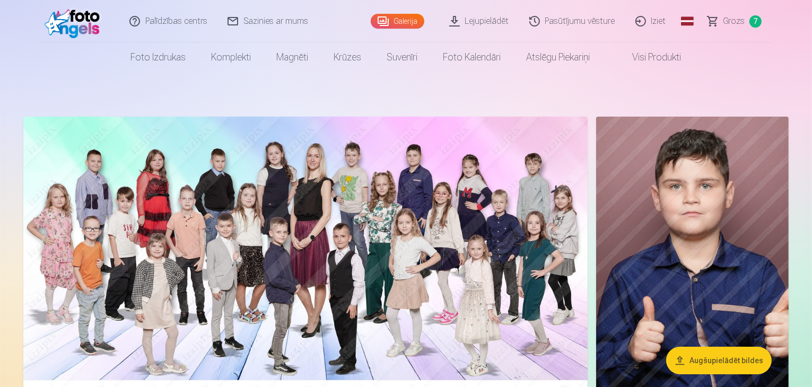
click at [403, 28] on div "Galerija" at bounding box center [400, 21] width 58 height 42
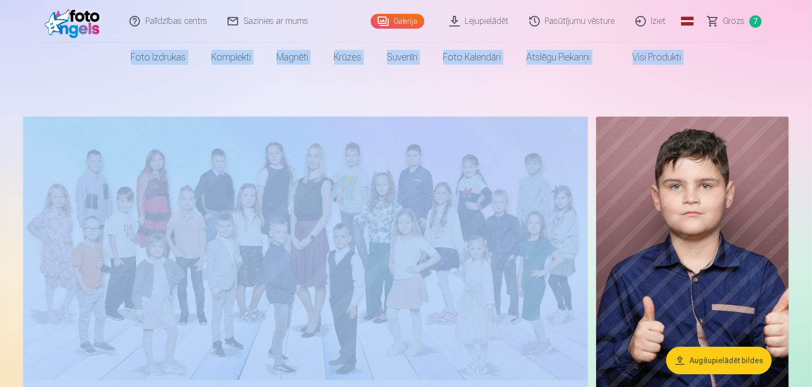
click at [811, 26] on html "Palīdzības centrs Sazinies ar mums Galerija Lejupielādēt Pasūtījumu vēsture Izi…" at bounding box center [406, 193] width 812 height 387
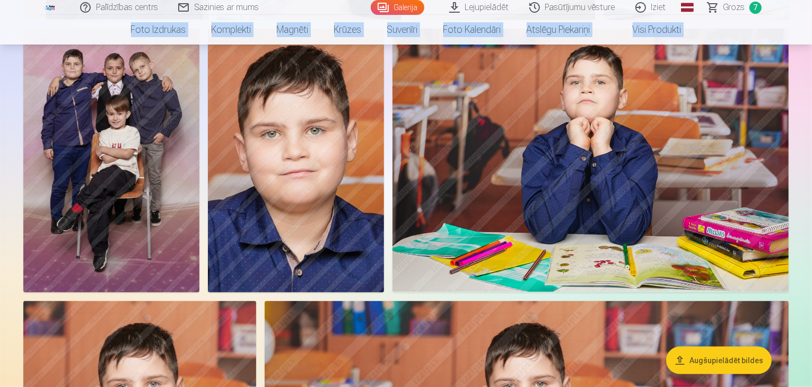
scroll to position [1355, 0]
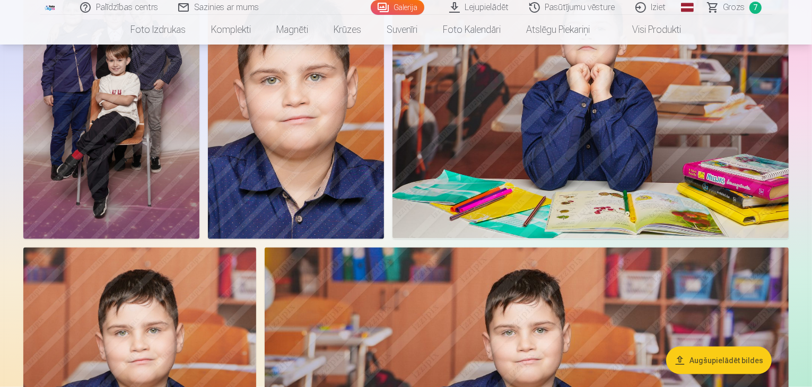
drag, startPoint x: 808, startPoint y: 68, endPoint x: 806, endPoint y: 81, distance: 12.8
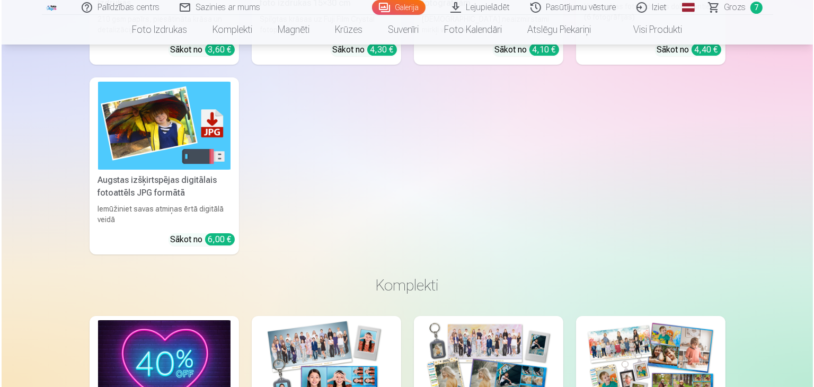
scroll to position [3830, 0]
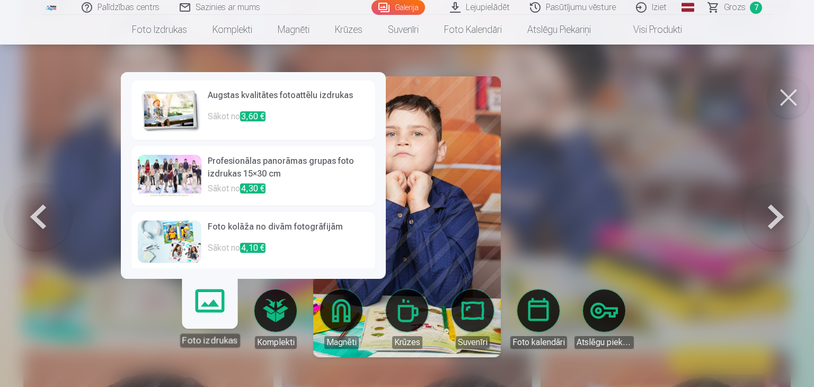
click at [331, 134] on link "Augstas kvalitātes fotoattēlu izdrukas Sākot no 3,60 €" at bounding box center [253, 110] width 244 height 59
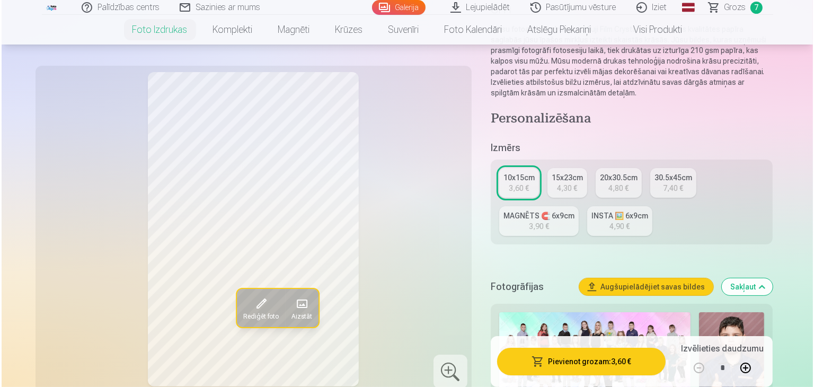
scroll to position [93, 0]
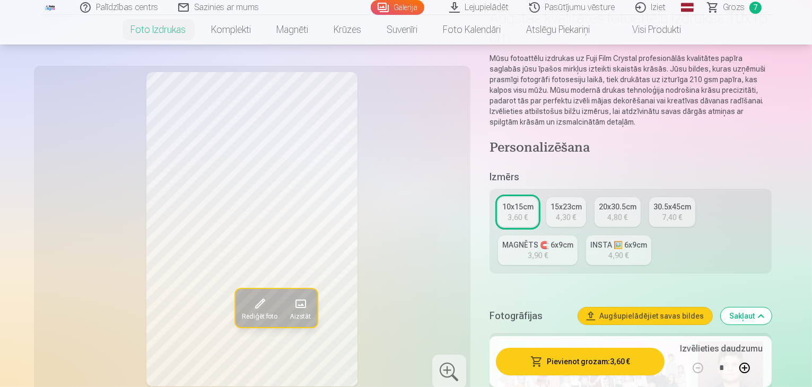
click at [618, 362] on button "Pievienot grozam : 3,60 €" at bounding box center [580, 362] width 169 height 28
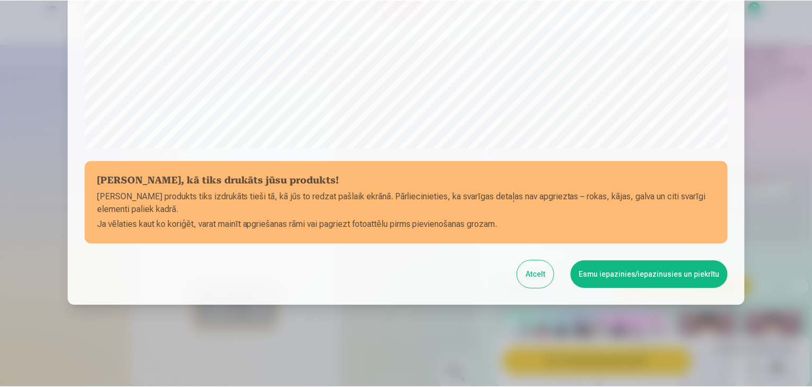
scroll to position [376, 0]
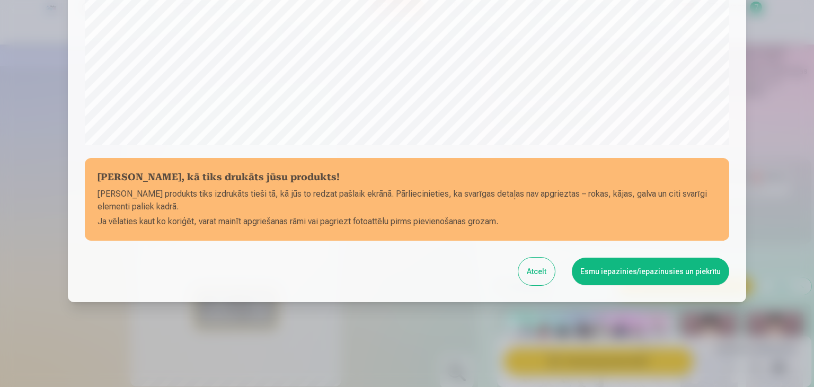
click at [644, 273] on button "Esmu iepazinies/iepazinusies un piekrītu" at bounding box center [650, 272] width 157 height 28
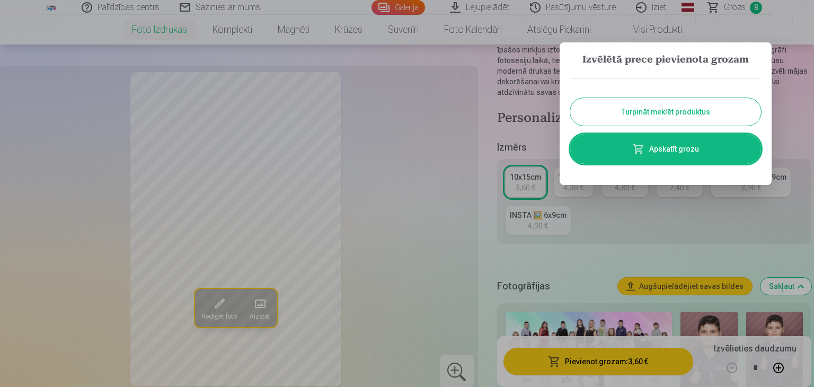
click at [630, 151] on link "Apskatīt grozu" at bounding box center [665, 149] width 191 height 30
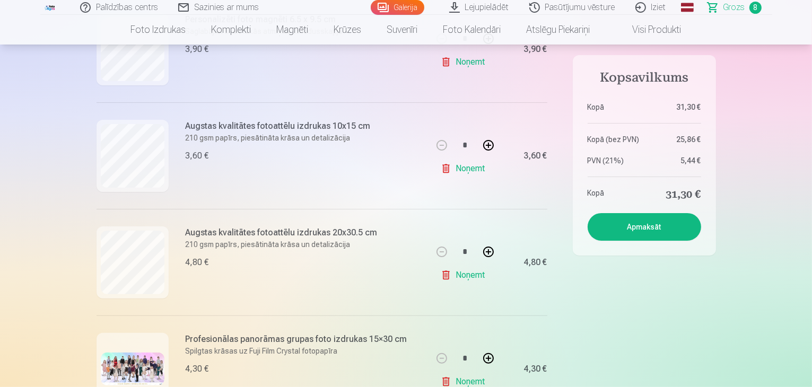
scroll to position [263, 0]
